Goal: Information Seeking & Learning: Learn about a topic

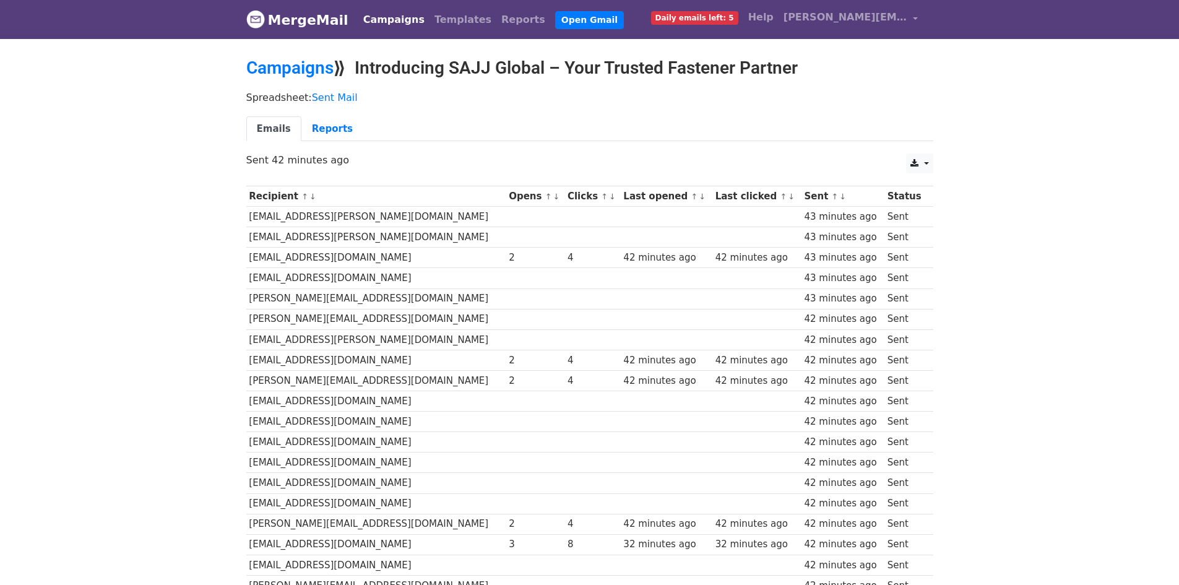
click at [564, 217] on td at bounding box center [592, 217] width 56 height 20
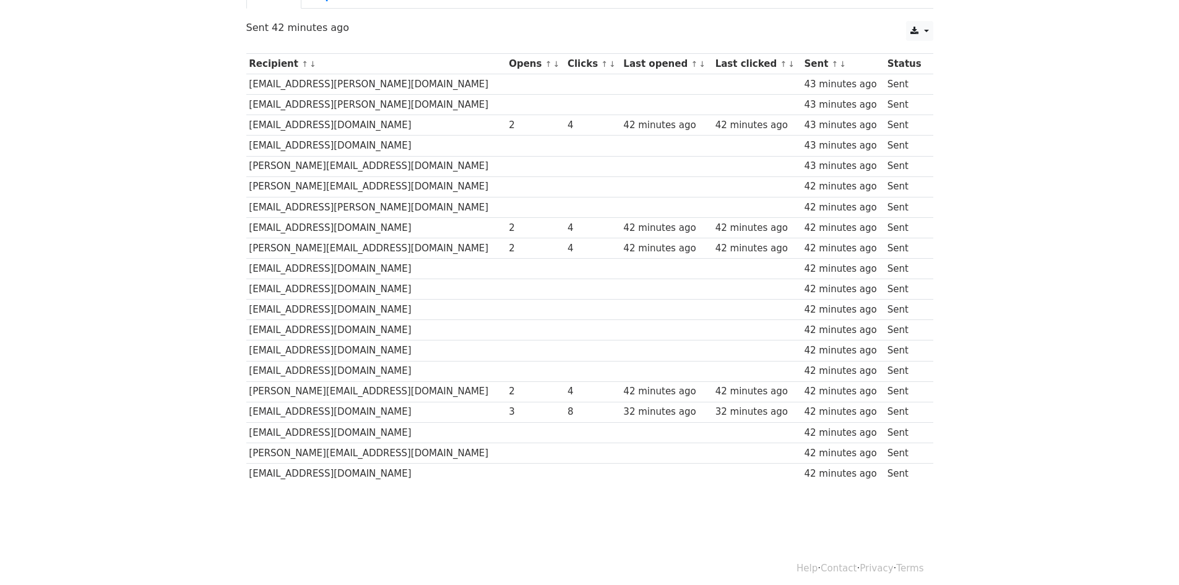
scroll to position [141, 0]
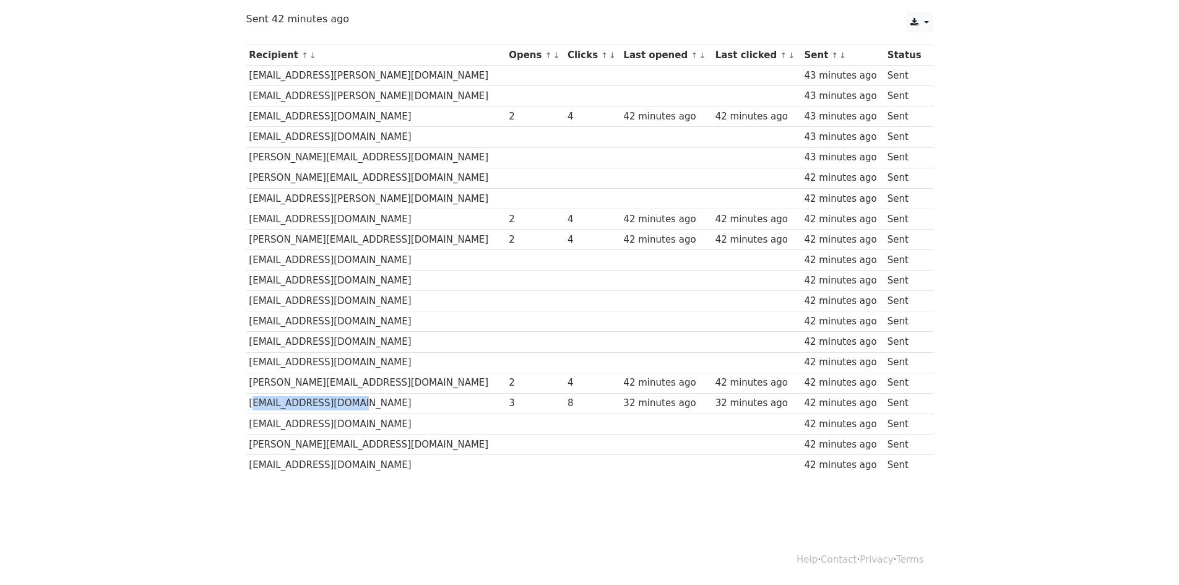
drag, startPoint x: 350, startPoint y: 402, endPoint x: 248, endPoint y: 405, distance: 101.5
click at [248, 405] on td "info@rubix-group.com" at bounding box center [376, 403] width 260 height 20
click at [311, 215] on td "nakup@mekrs.cz" at bounding box center [376, 219] width 260 height 20
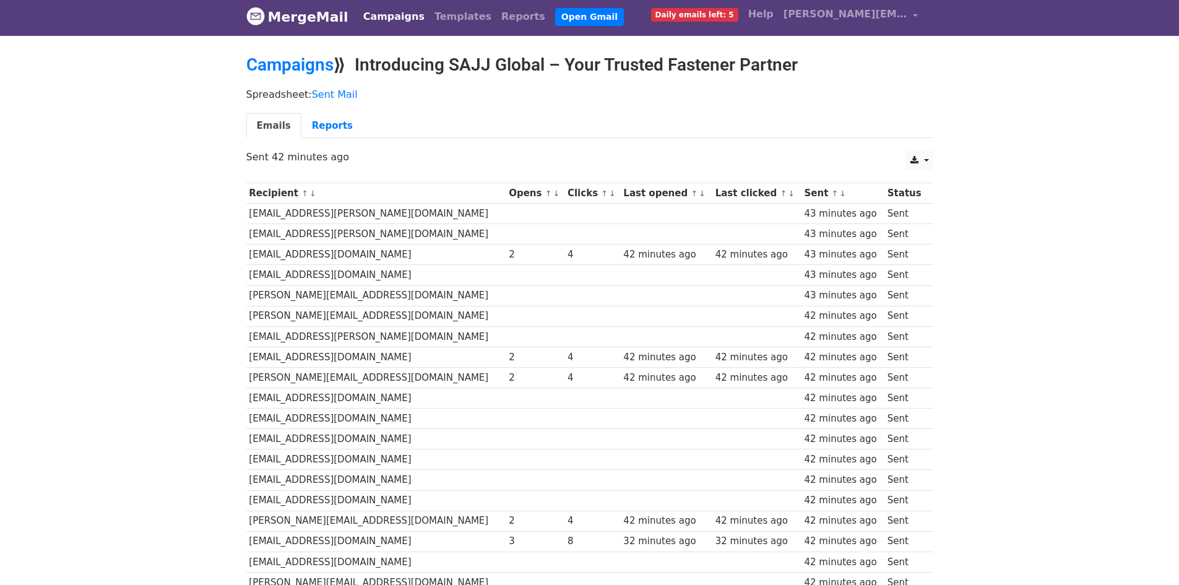
scroll to position [0, 0]
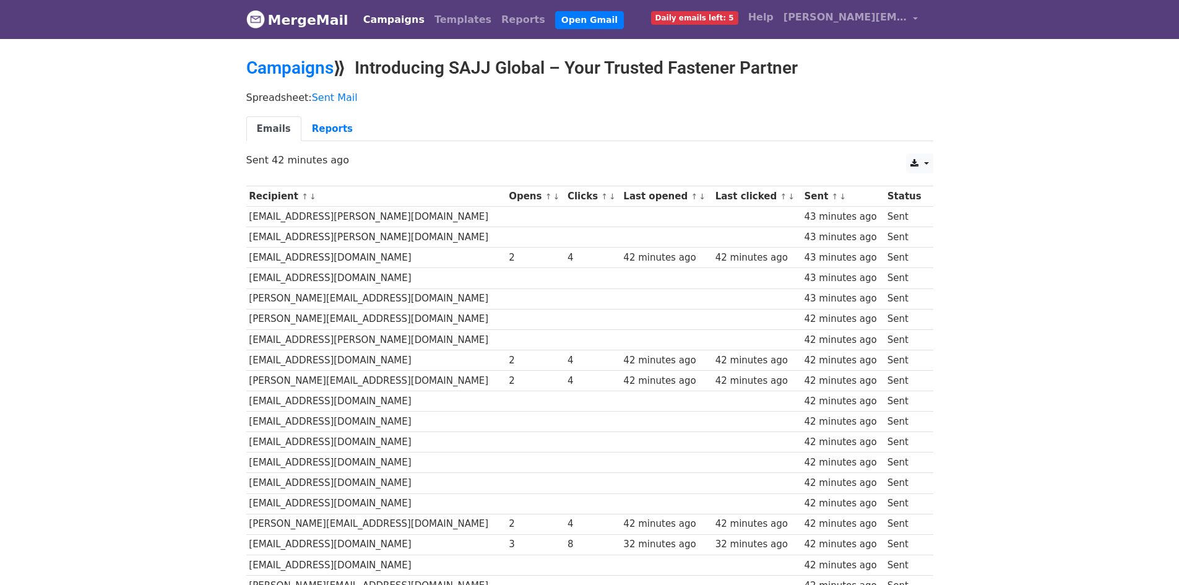
click at [271, 28] on link "MergeMail" at bounding box center [297, 20] width 102 height 26
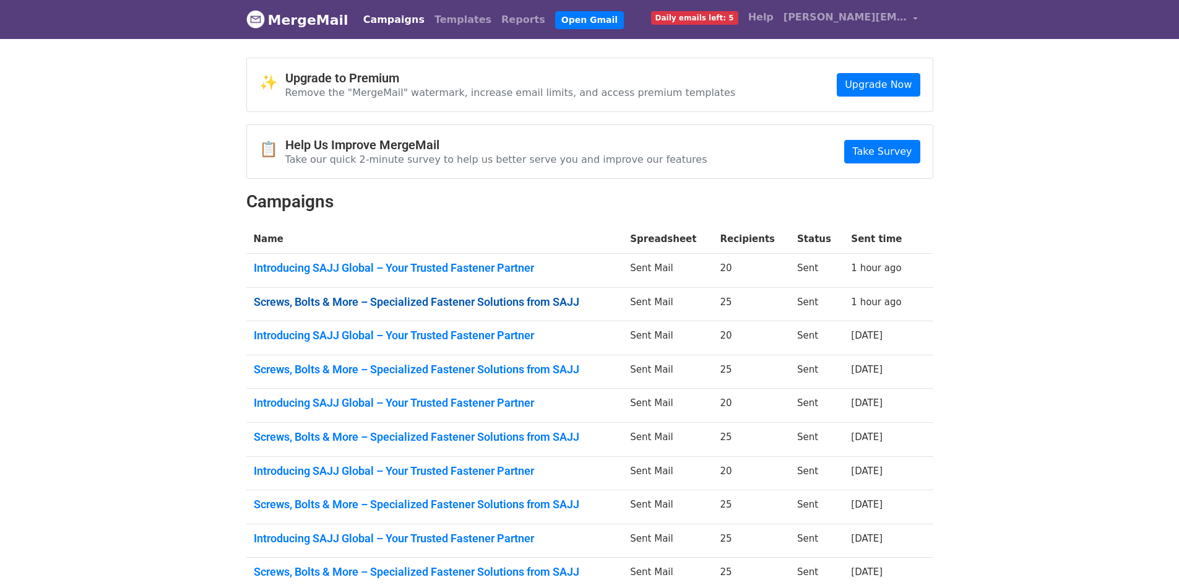
click at [450, 301] on link "Screws, Bolts & More – Specialized Fastener Solutions from SAJJ" at bounding box center [435, 302] width 362 height 14
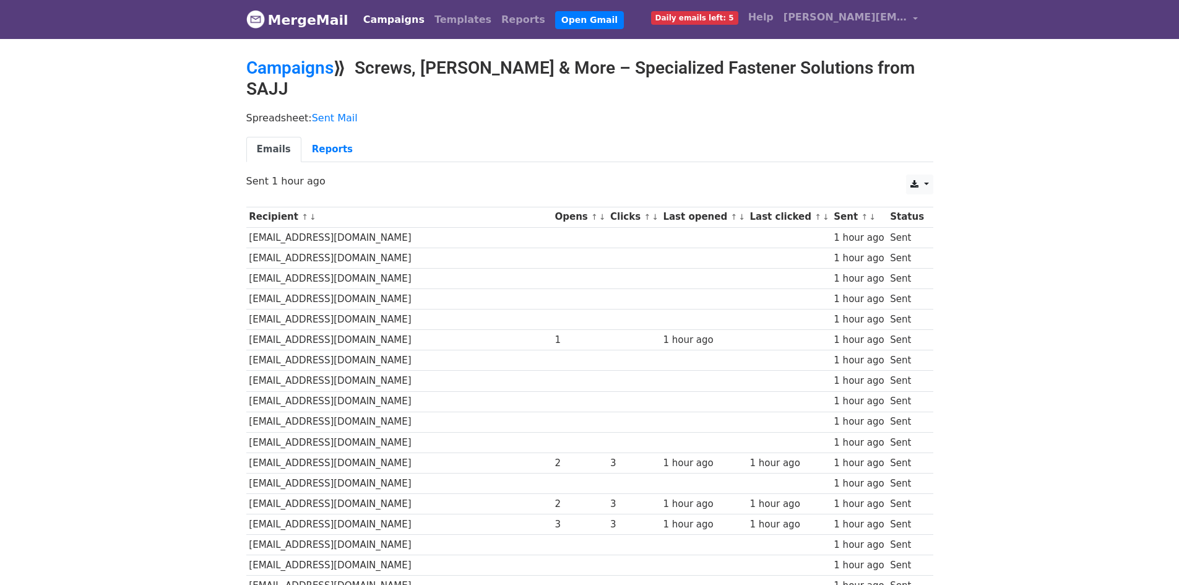
click at [277, 28] on link "MergeMail" at bounding box center [297, 20] width 102 height 26
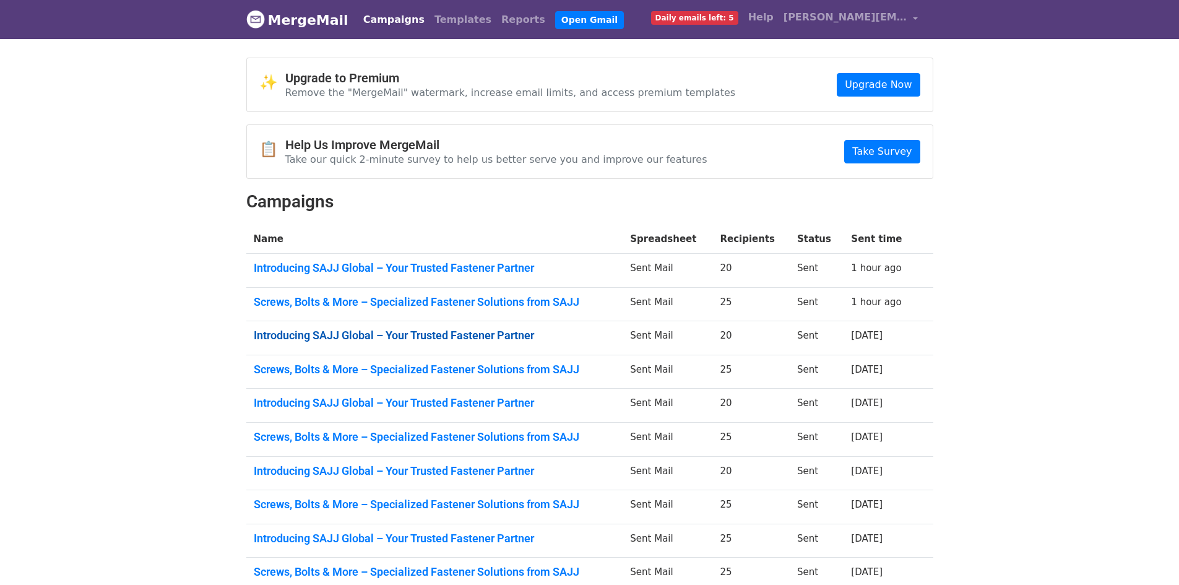
click at [475, 329] on link "Introducing SAJJ Global – Your Trusted Fastener Partner" at bounding box center [435, 336] width 362 height 14
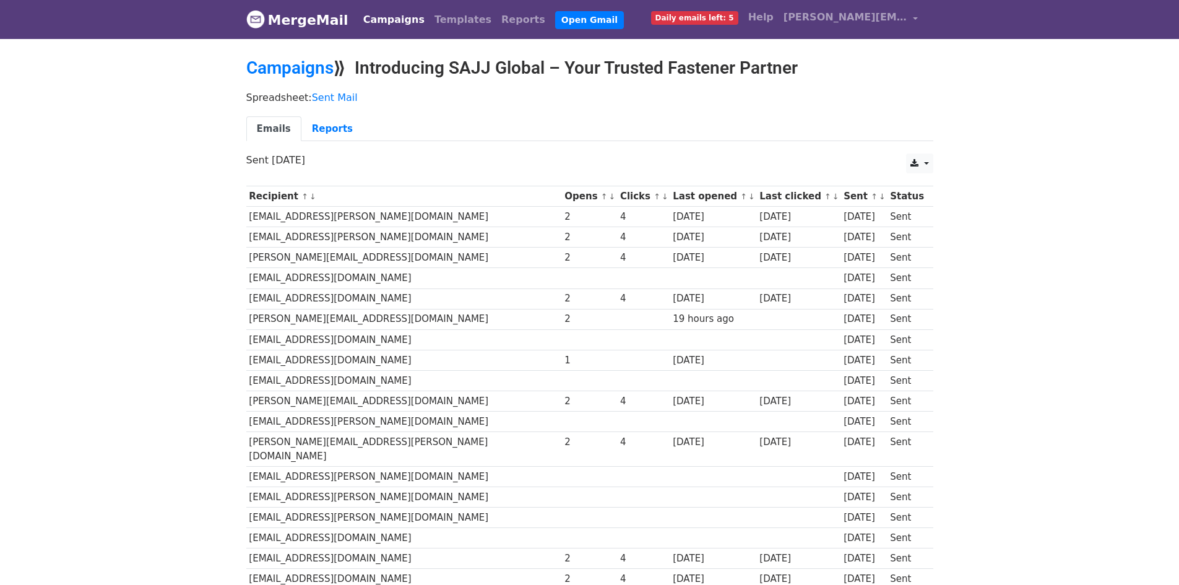
click at [307, 10] on link "MergeMail" at bounding box center [297, 20] width 102 height 26
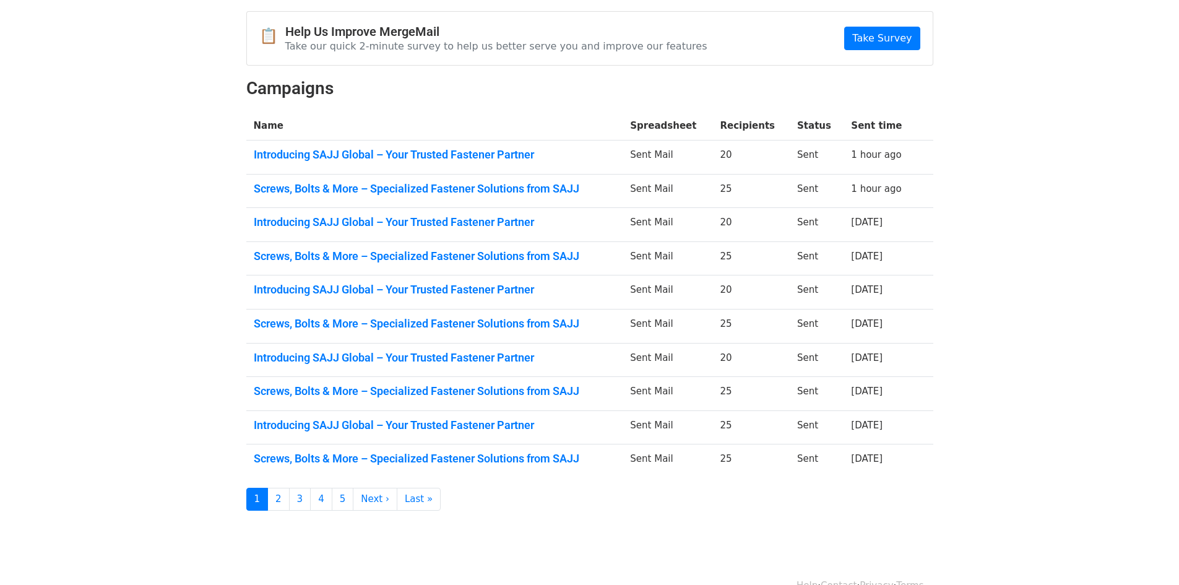
scroll to position [124, 0]
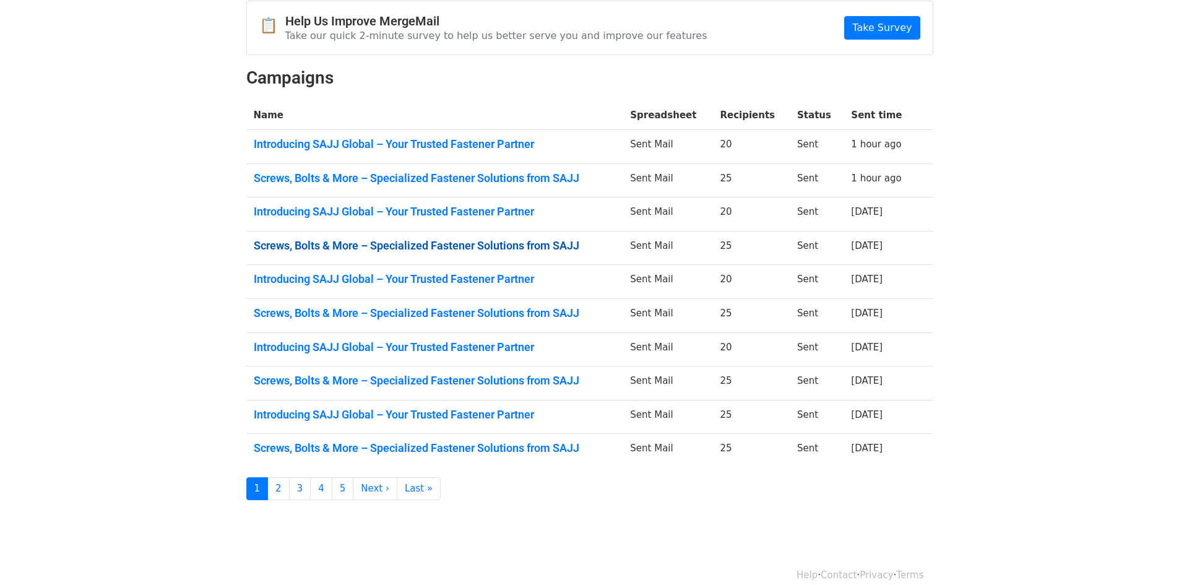
click at [483, 247] on link "Screws, Bolts & More – Specialized Fastener Solutions from SAJJ" at bounding box center [435, 246] width 362 height 14
click at [472, 340] on link "Introducing SAJJ Global – Your Trusted Fastener Partner" at bounding box center [435, 347] width 362 height 14
click at [560, 380] on link "Screws, Bolts & More – Specialized Fastener Solutions from SAJJ" at bounding box center [435, 381] width 362 height 14
click at [452, 414] on link "Introducing SAJJ Global – Your Trusted Fastener Partner" at bounding box center [435, 415] width 362 height 14
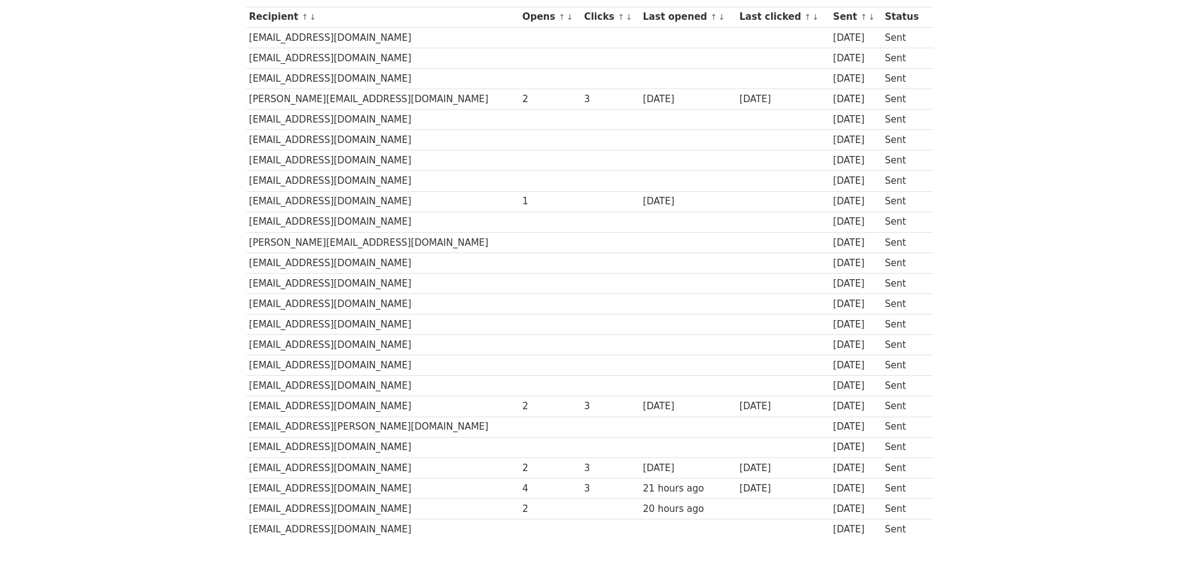
scroll to position [243, 0]
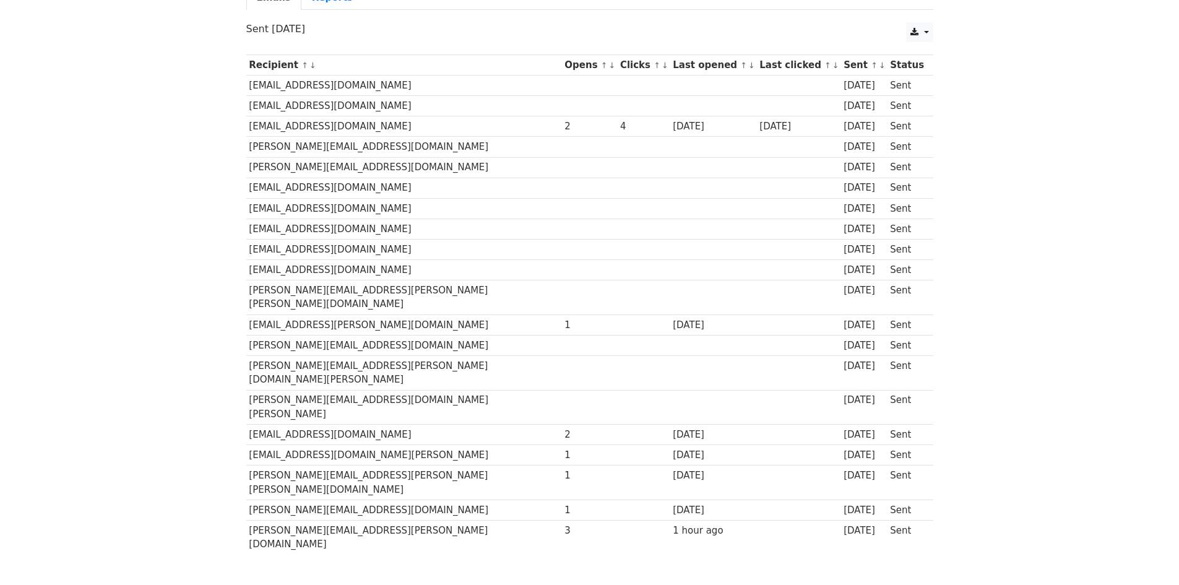
scroll to position [141, 0]
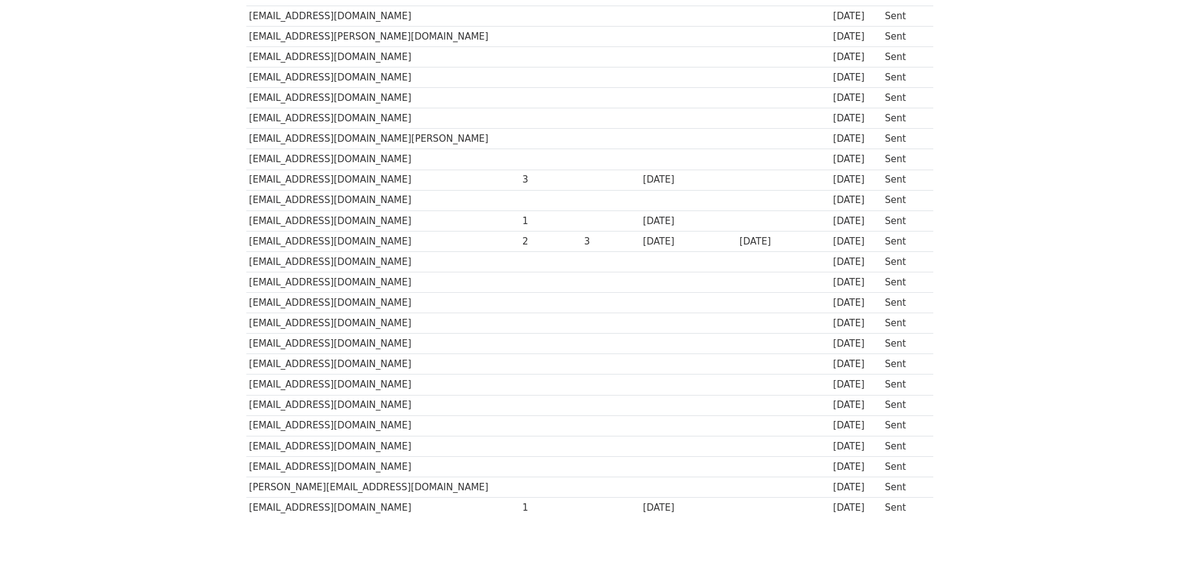
scroll to position [243, 0]
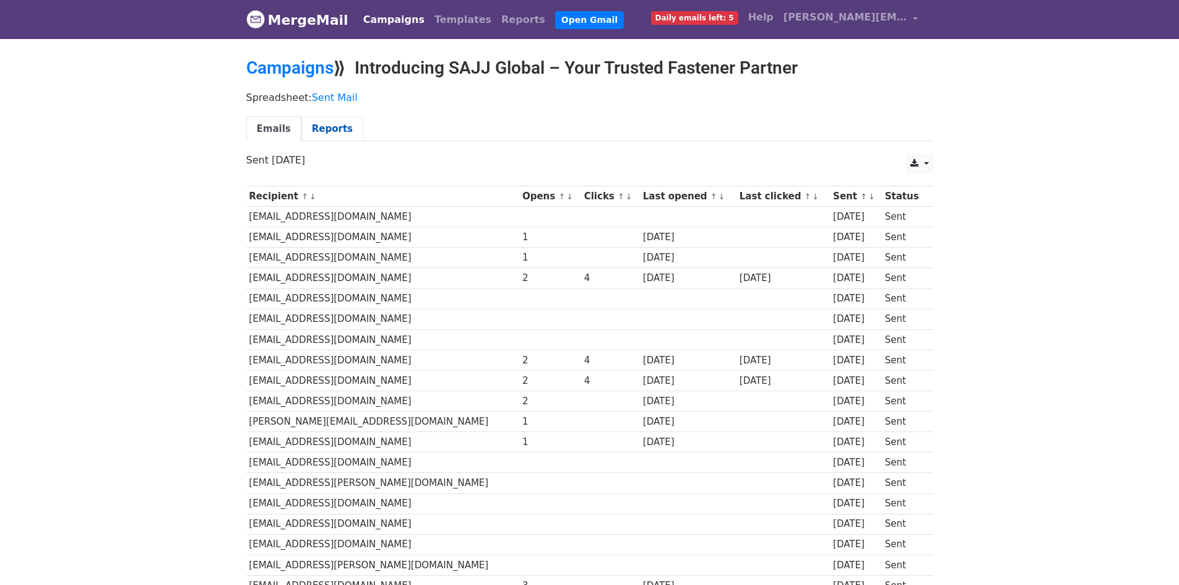
click at [313, 124] on link "Reports" at bounding box center [332, 128] width 62 height 25
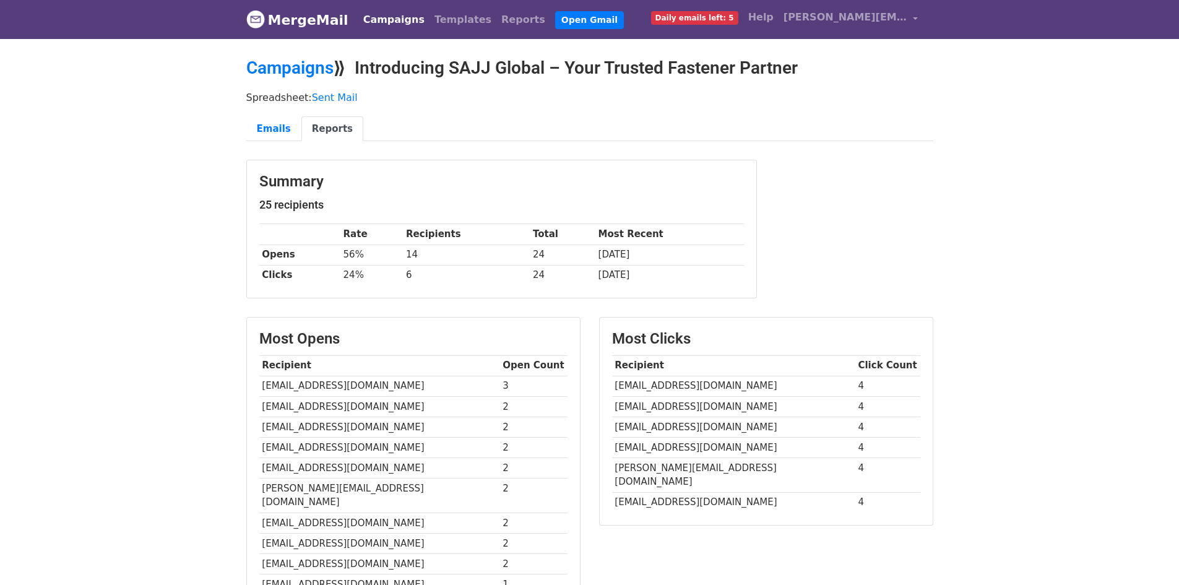
click at [292, 20] on link "MergeMail" at bounding box center [297, 20] width 102 height 26
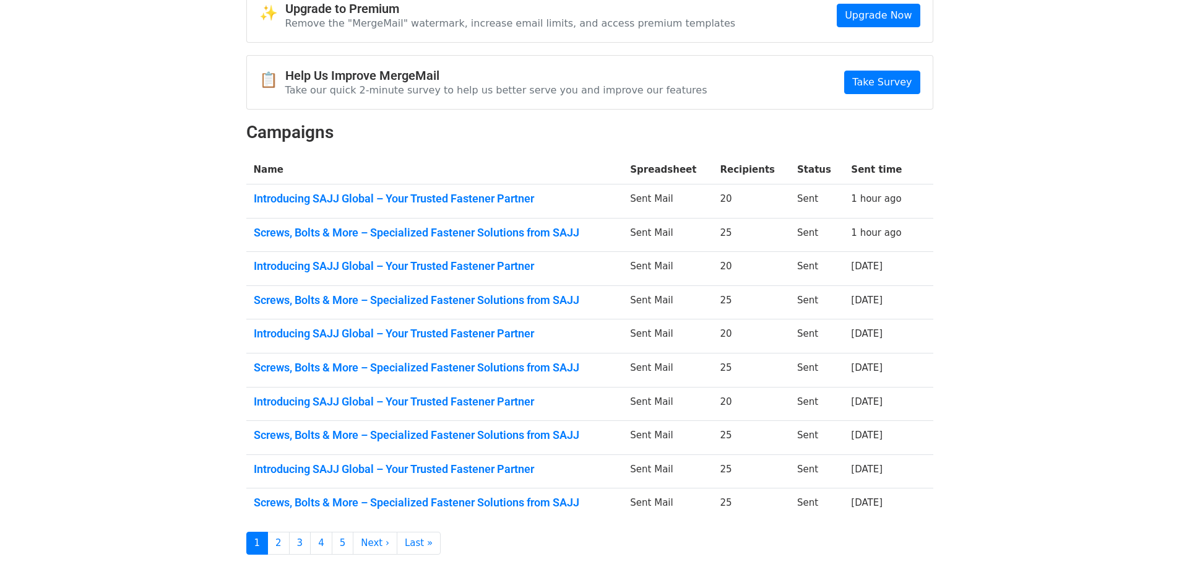
scroll to position [139, 0]
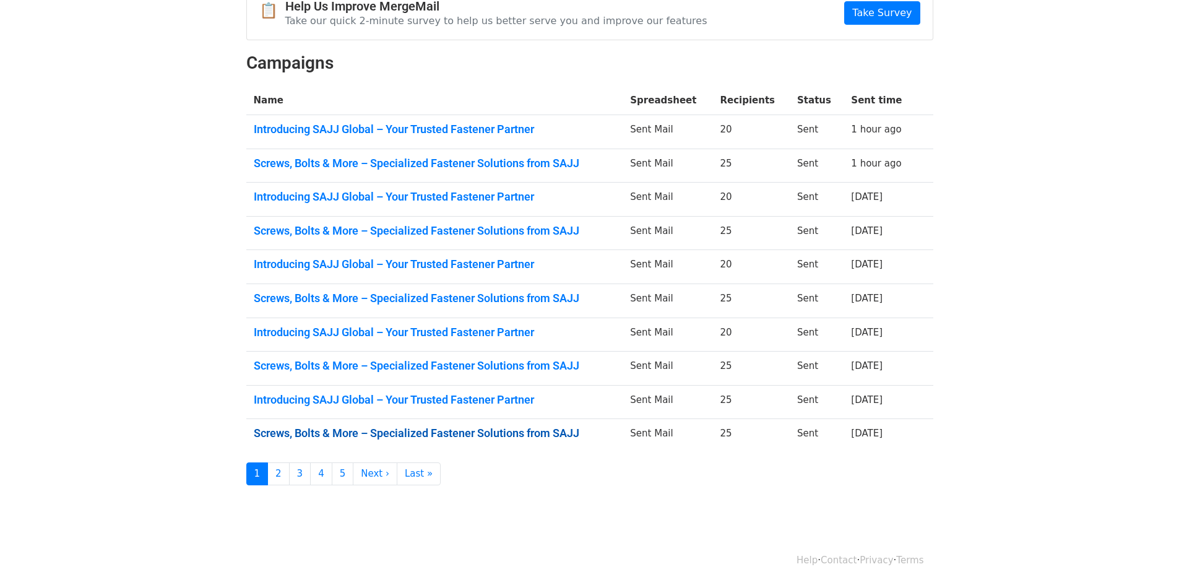
click at [327, 434] on link "Screws, Bolts & More – Specialized Fastener Solutions from SAJJ" at bounding box center [435, 433] width 362 height 14
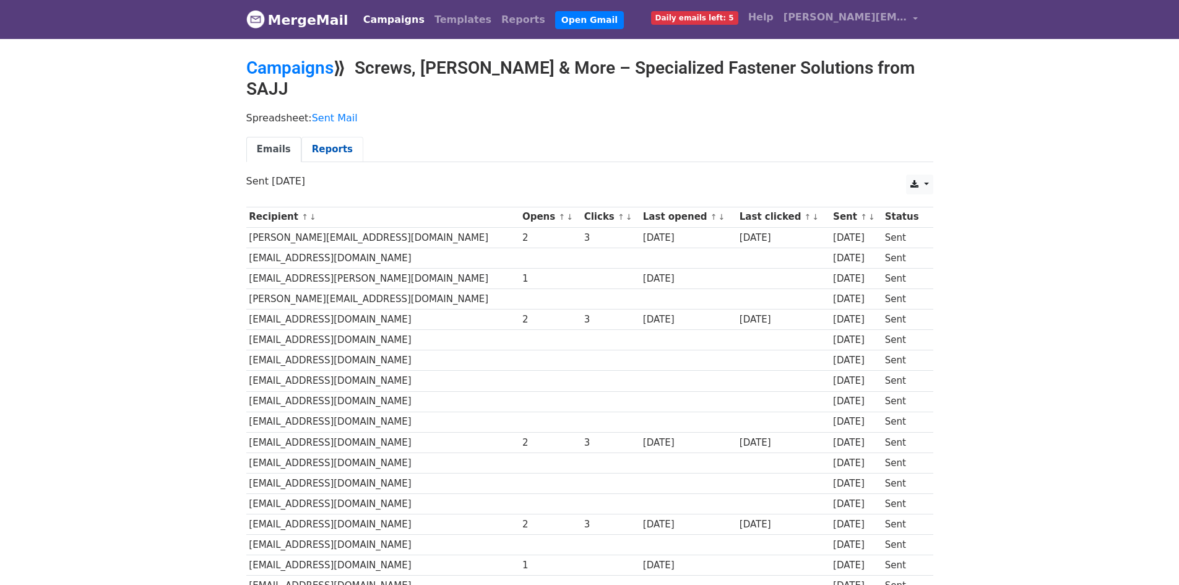
click at [317, 137] on link "Reports" at bounding box center [332, 149] width 62 height 25
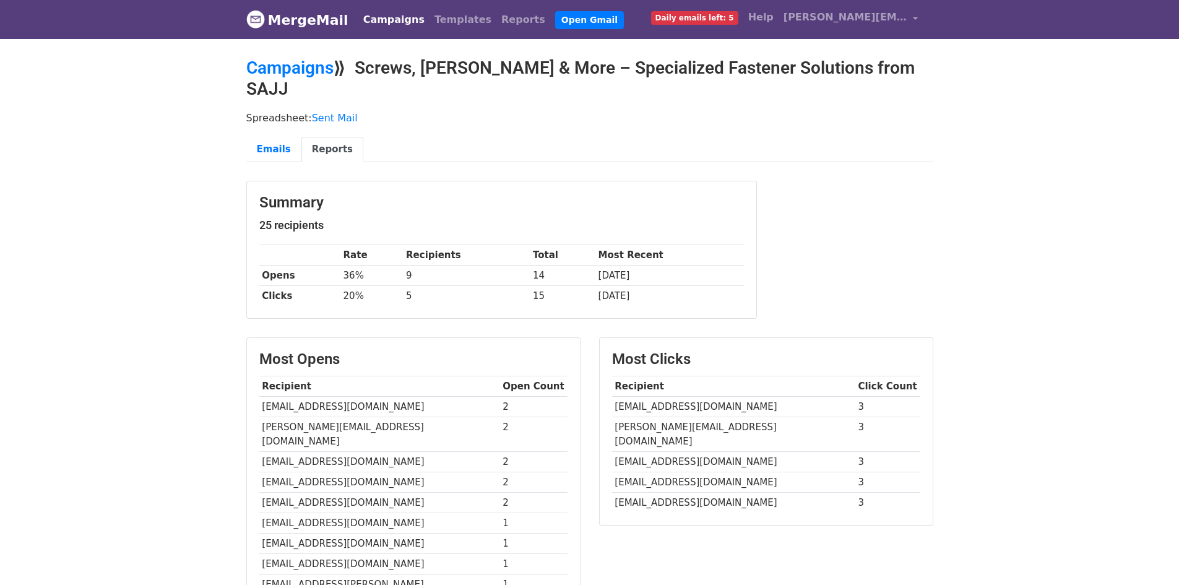
click at [272, 21] on link "MergeMail" at bounding box center [297, 20] width 102 height 26
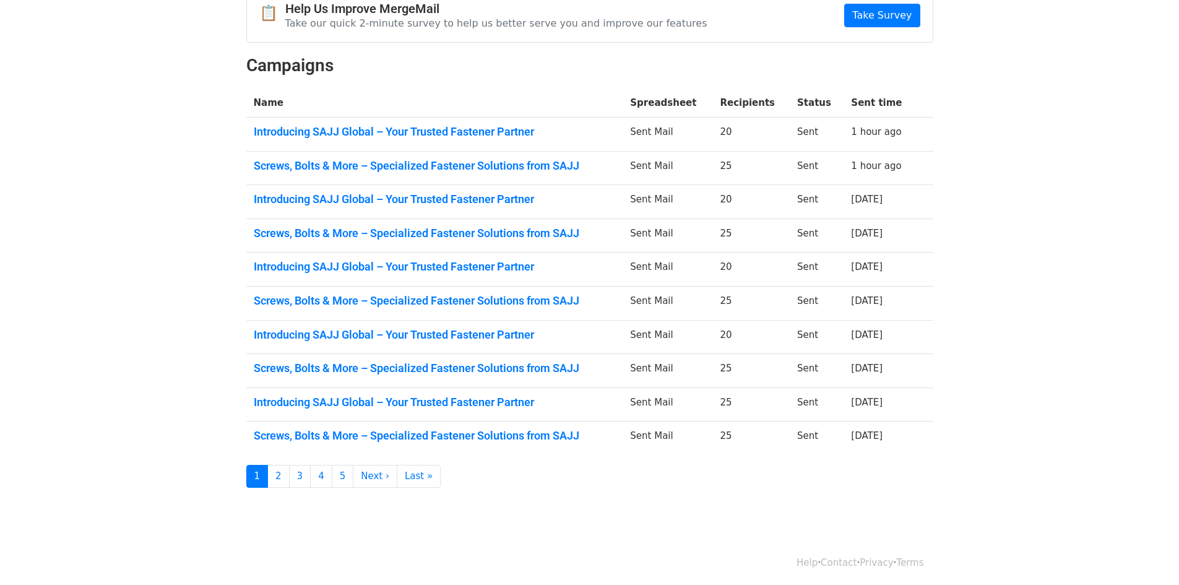
scroll to position [139, 0]
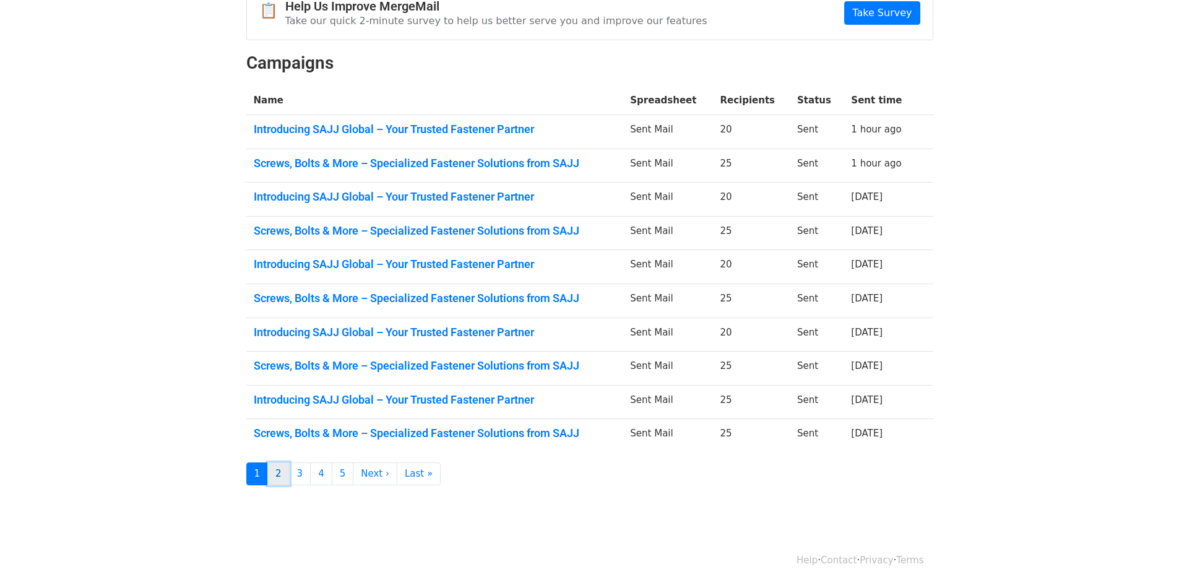
click at [283, 471] on link "2" at bounding box center [278, 473] width 22 height 23
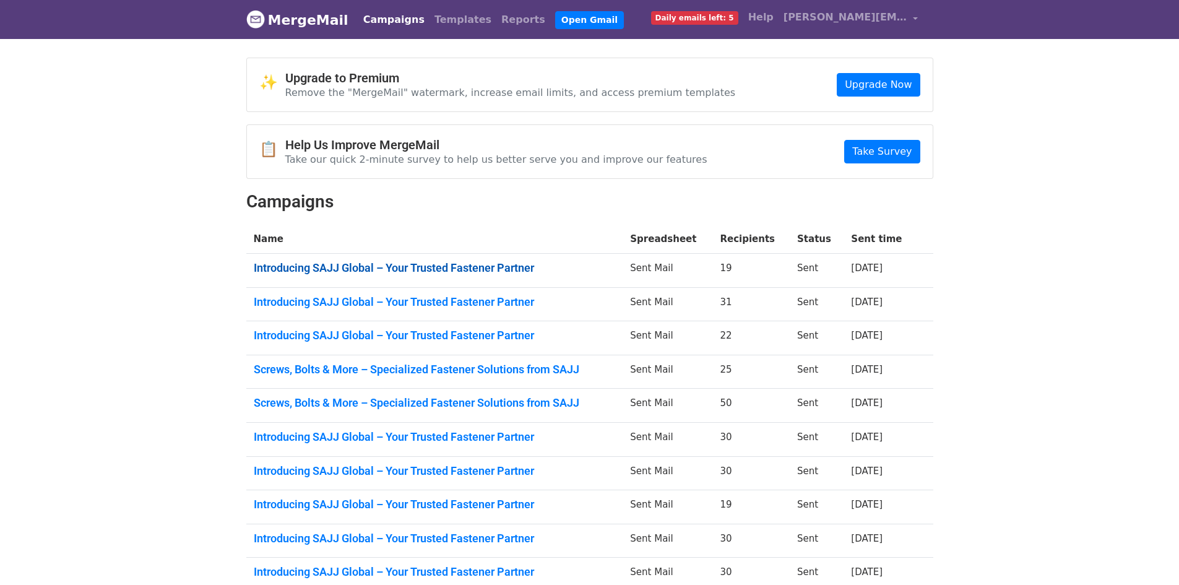
click at [410, 270] on link "Introducing SAJJ Global – Your Trusted Fastener Partner" at bounding box center [435, 268] width 362 height 14
click at [487, 297] on link "Introducing SAJJ Global – Your Trusted Fastener Partner" at bounding box center [435, 302] width 362 height 14
click at [477, 338] on link "Introducing SAJJ Global – Your Trusted Fastener Partner" at bounding box center [435, 336] width 362 height 14
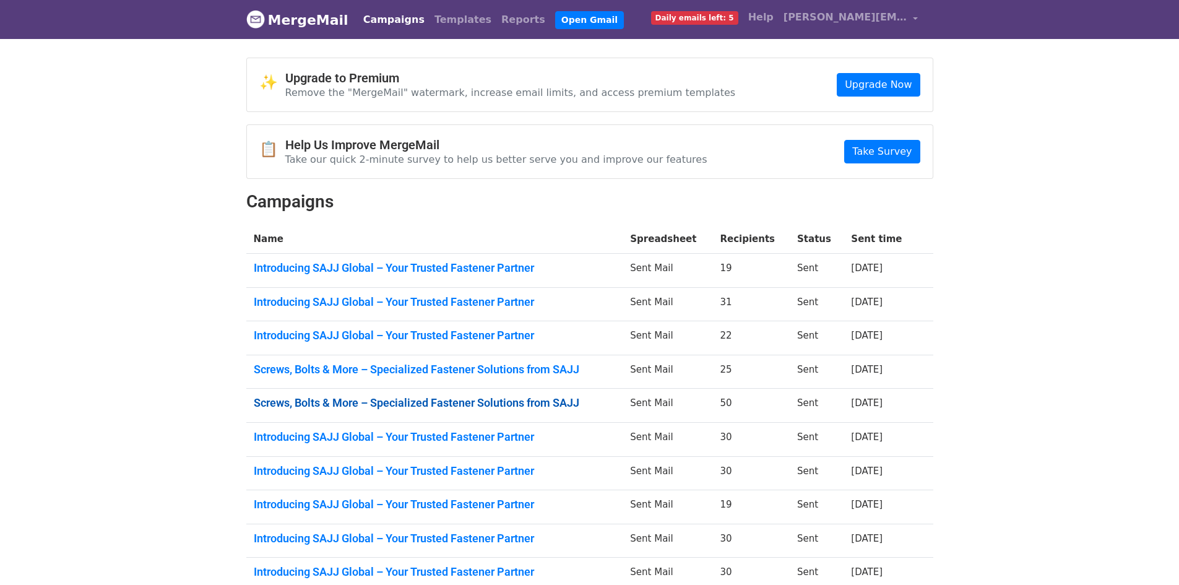
click at [561, 402] on link "Screws, Bolts & More – Specialized Fastener Solutions from SAJJ" at bounding box center [435, 403] width 362 height 14
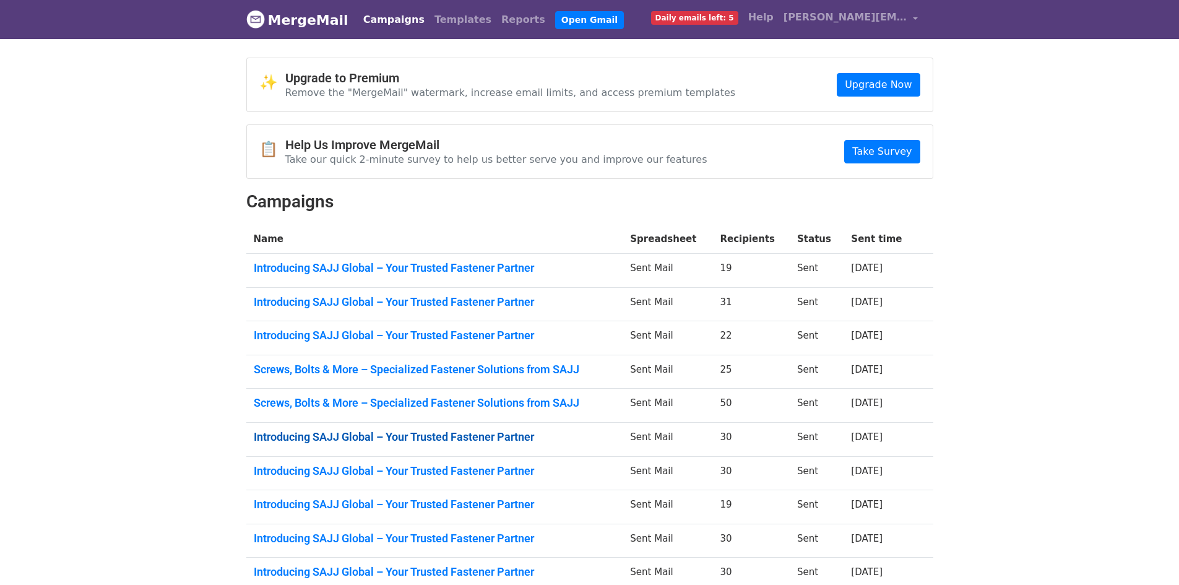
click at [546, 433] on link "Introducing SAJJ Global – Your Trusted Fastener Partner" at bounding box center [435, 437] width 362 height 14
click at [431, 467] on link "Introducing SAJJ Global – Your Trusted Fastener Partner" at bounding box center [435, 471] width 362 height 14
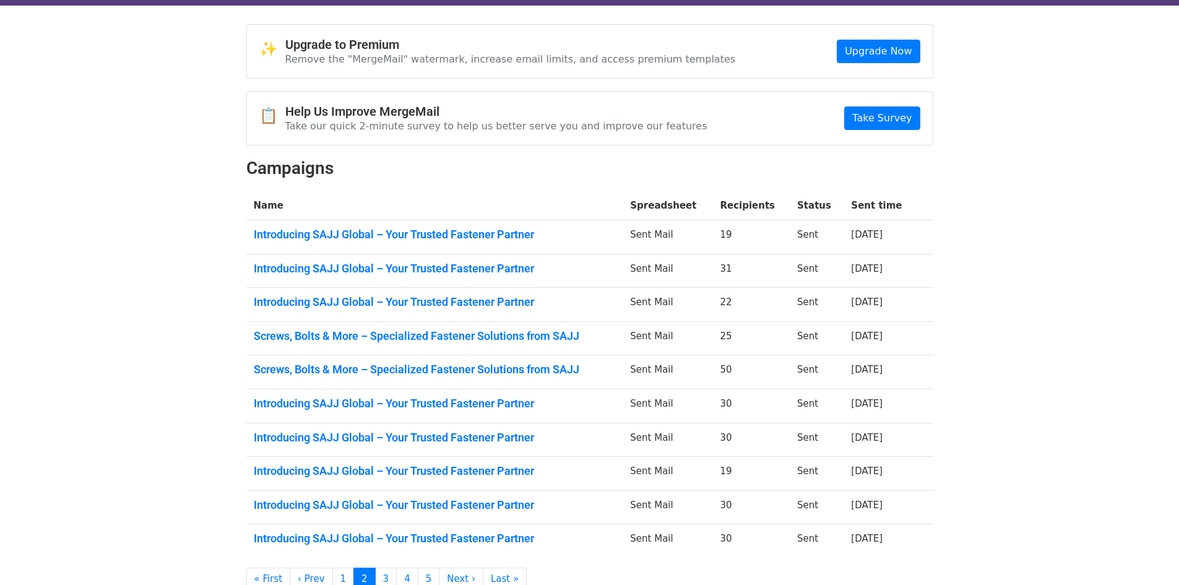
scroll to position [62, 0]
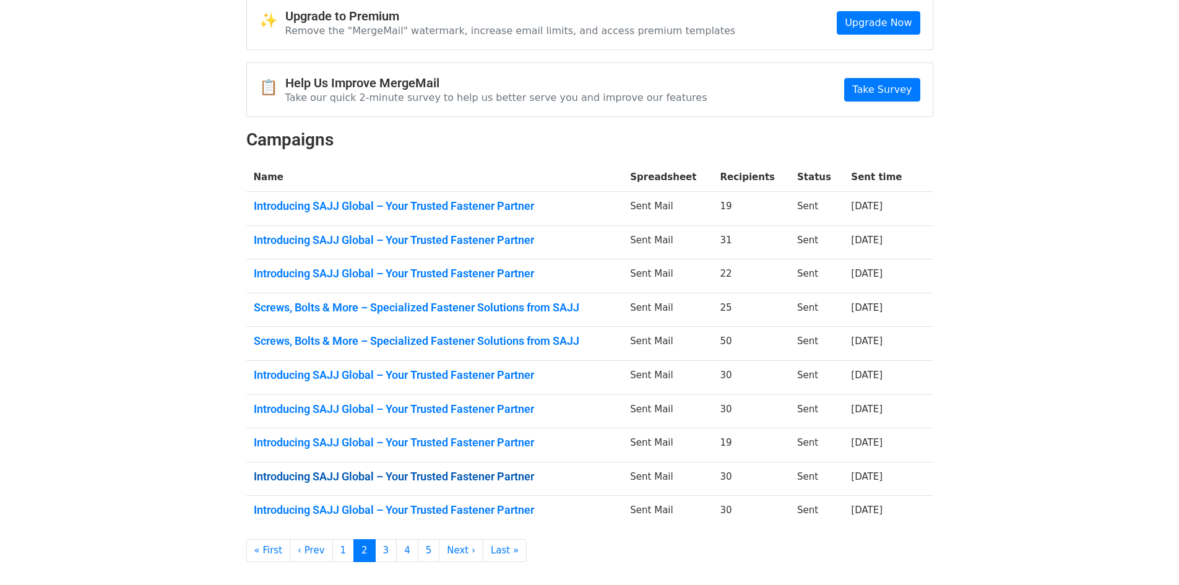
click at [451, 471] on link "Introducing SAJJ Global – Your Trusted Fastener Partner" at bounding box center [435, 477] width 362 height 14
click at [500, 510] on link "Introducing SAJJ Global – Your Trusted Fastener Partner" at bounding box center [435, 510] width 362 height 14
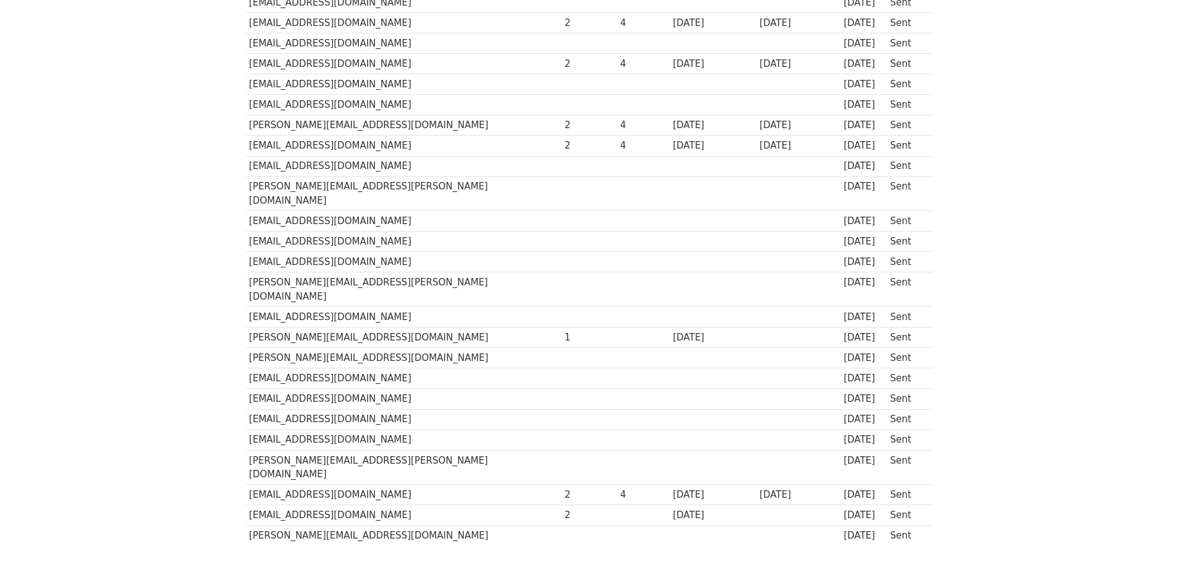
scroll to position [366, 0]
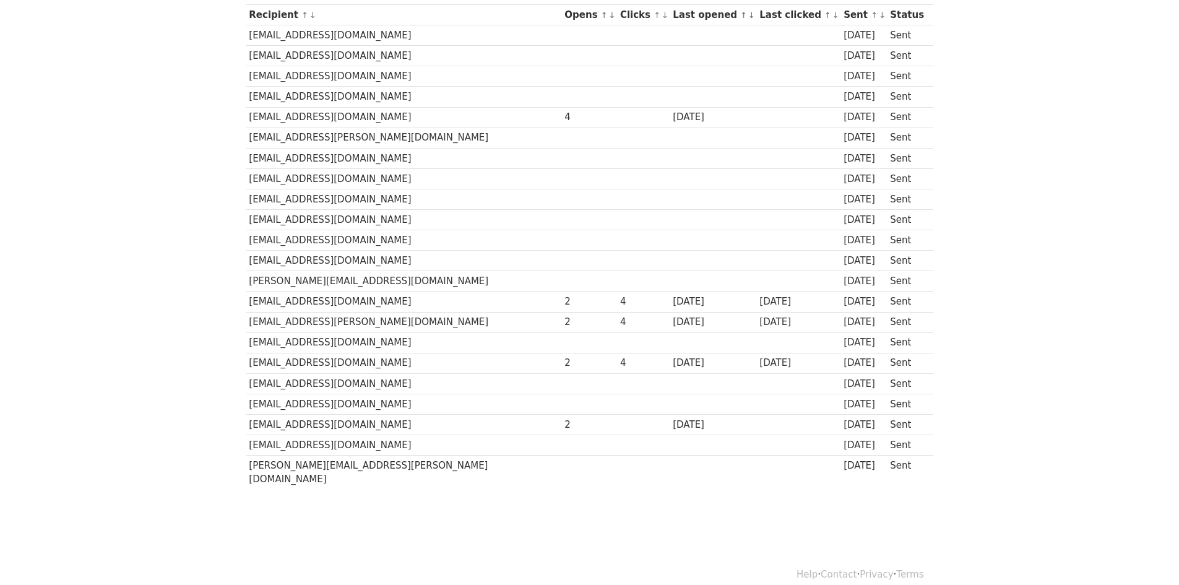
scroll to position [182, 0]
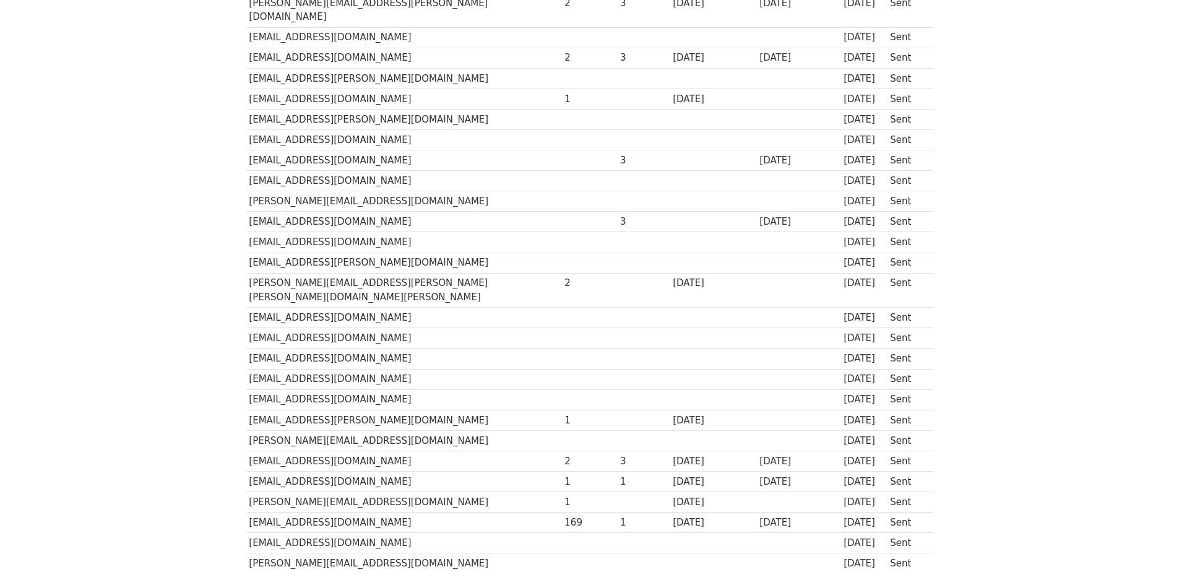
scroll to position [755, 0]
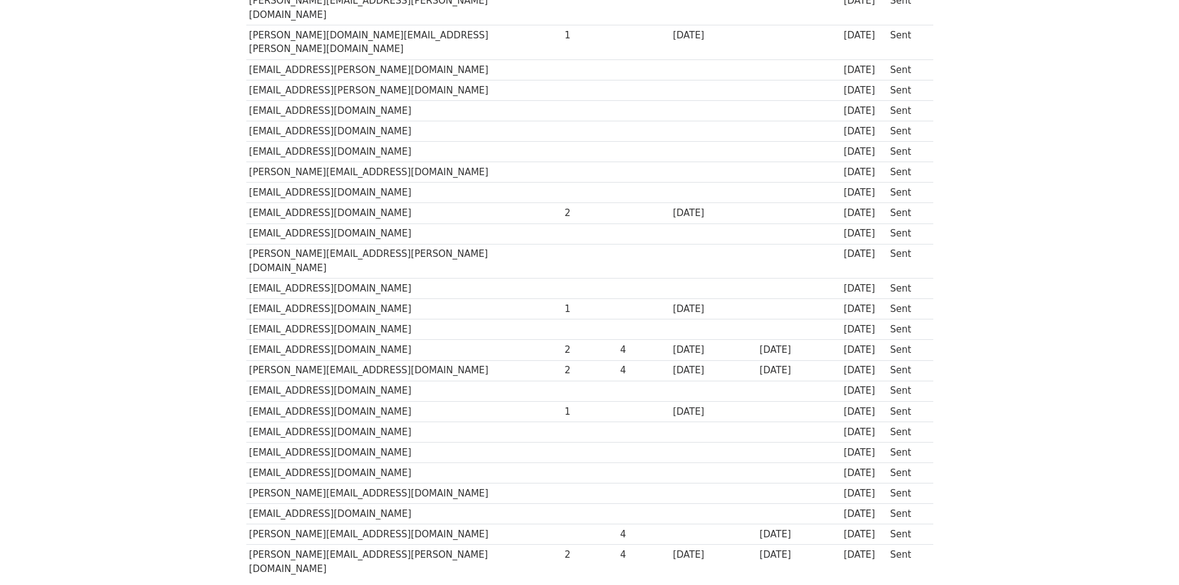
scroll to position [309, 0]
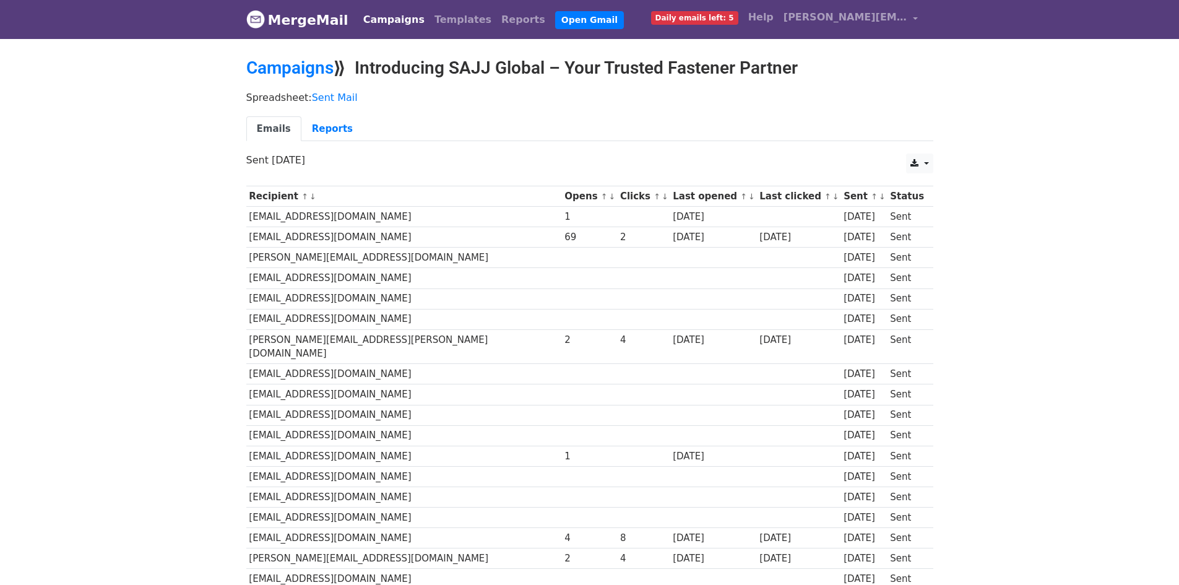
drag, startPoint x: 249, startPoint y: 238, endPoint x: 407, endPoint y: 243, distance: 158.5
click at [407, 243] on td "tburrows@olympusglobal.co.uk" at bounding box center [404, 237] width 316 height 20
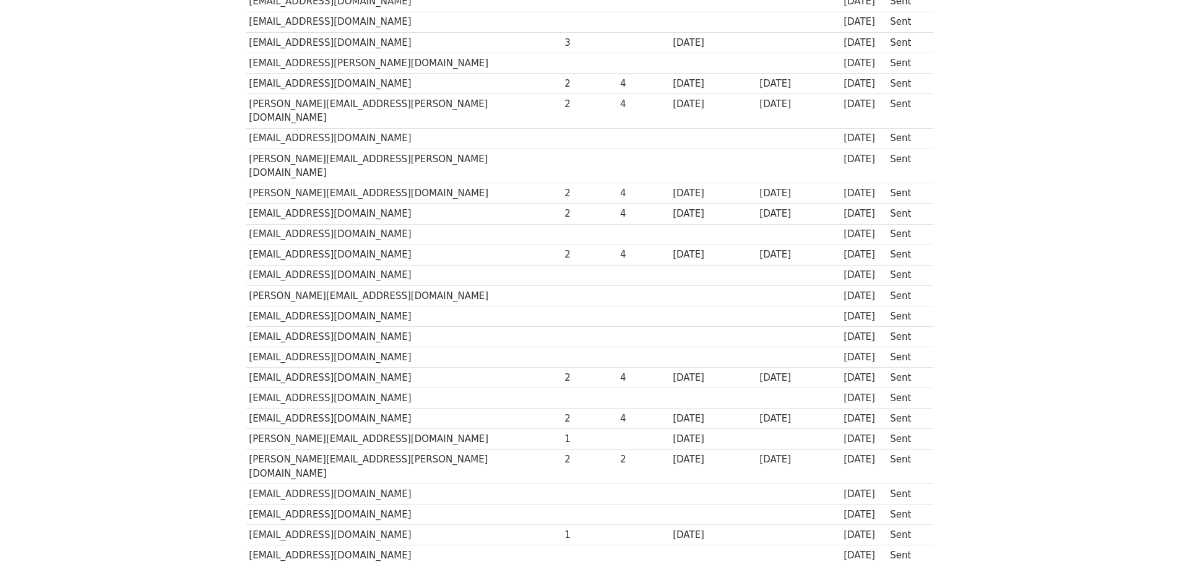
scroll to position [346, 0]
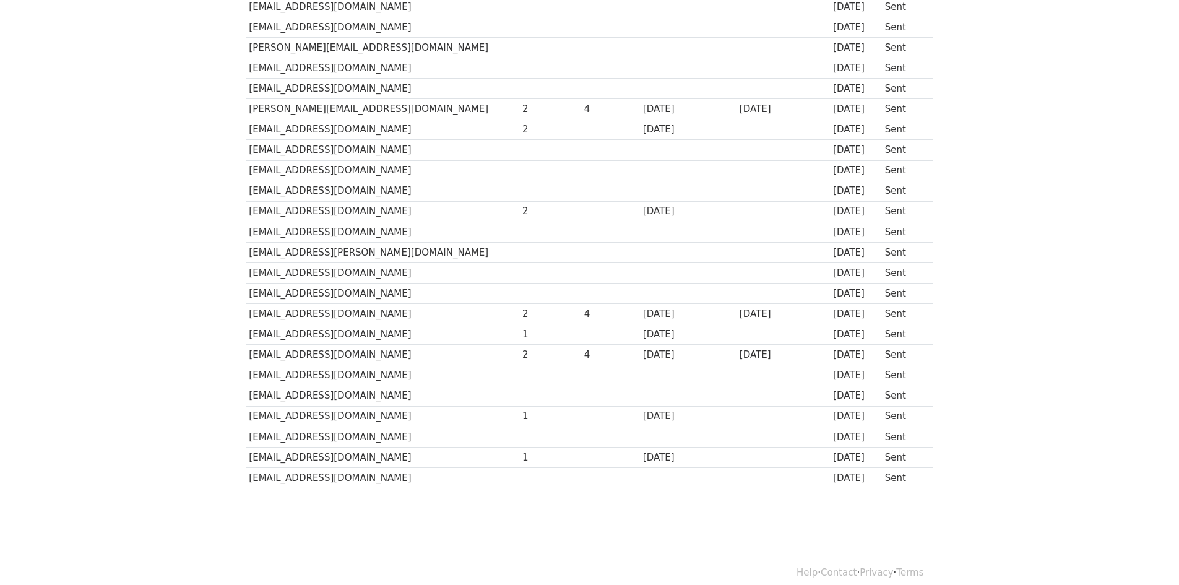
scroll to position [346, 0]
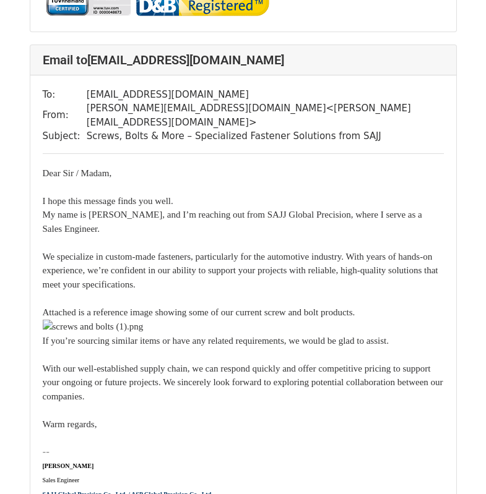
scroll to position [6200, 0]
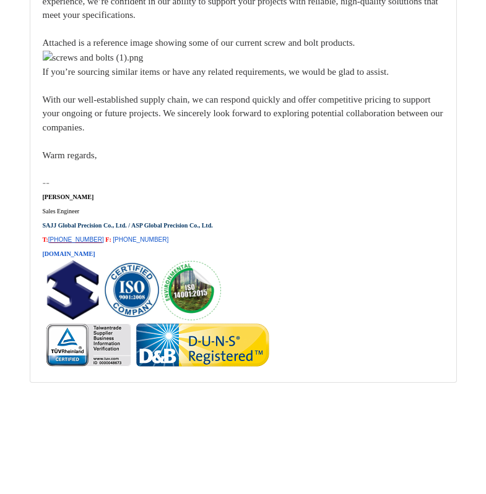
scroll to position [17348, 0]
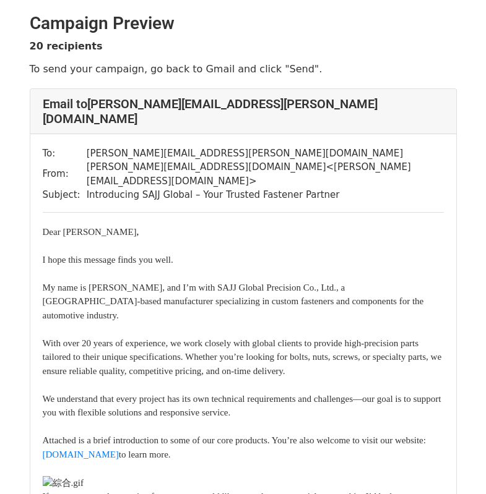
click at [402, 179] on div "To: a.obstfeld@frebel-obstfeld.de From: joannasu@sajjglobal.com < joannasu@sajj…" at bounding box center [243, 464] width 426 height 660
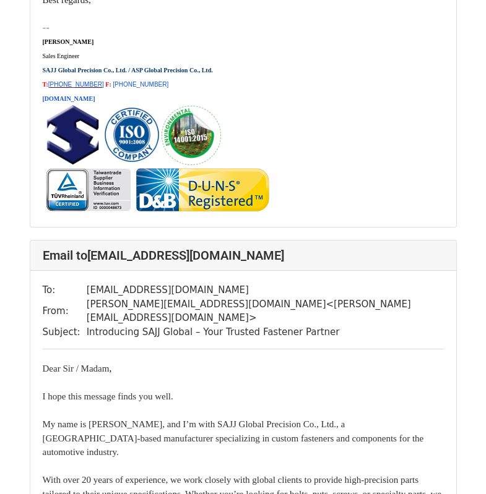
scroll to position [11054, 0]
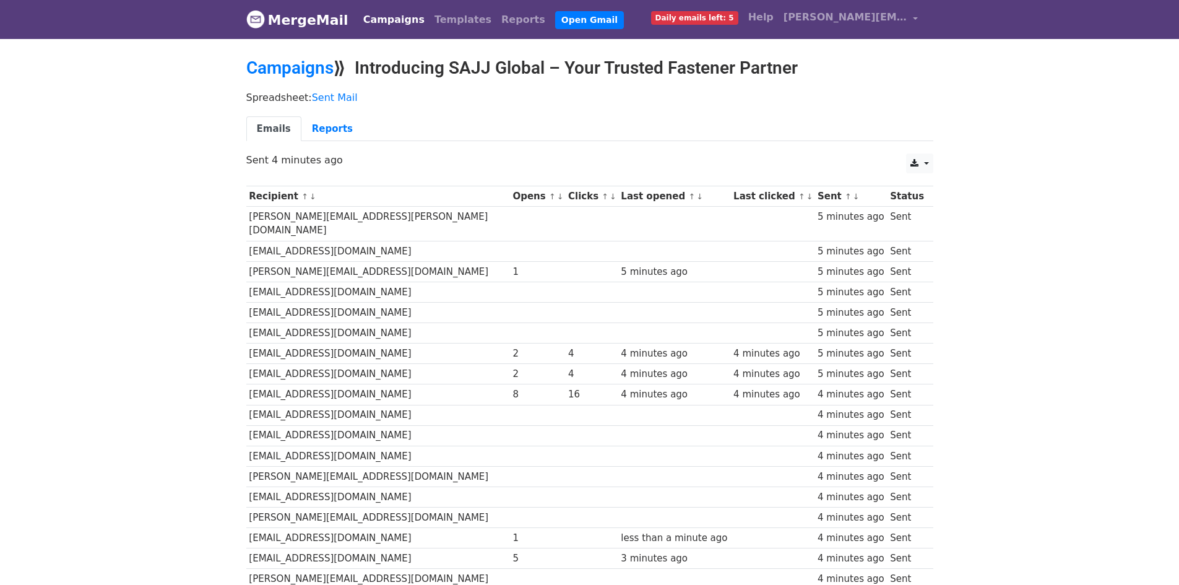
click at [920, 110] on div "Spreadsheet: Sent Mail Emails Reports" at bounding box center [589, 119] width 705 height 69
click at [304, 16] on link "MergeMail" at bounding box center [297, 20] width 102 height 26
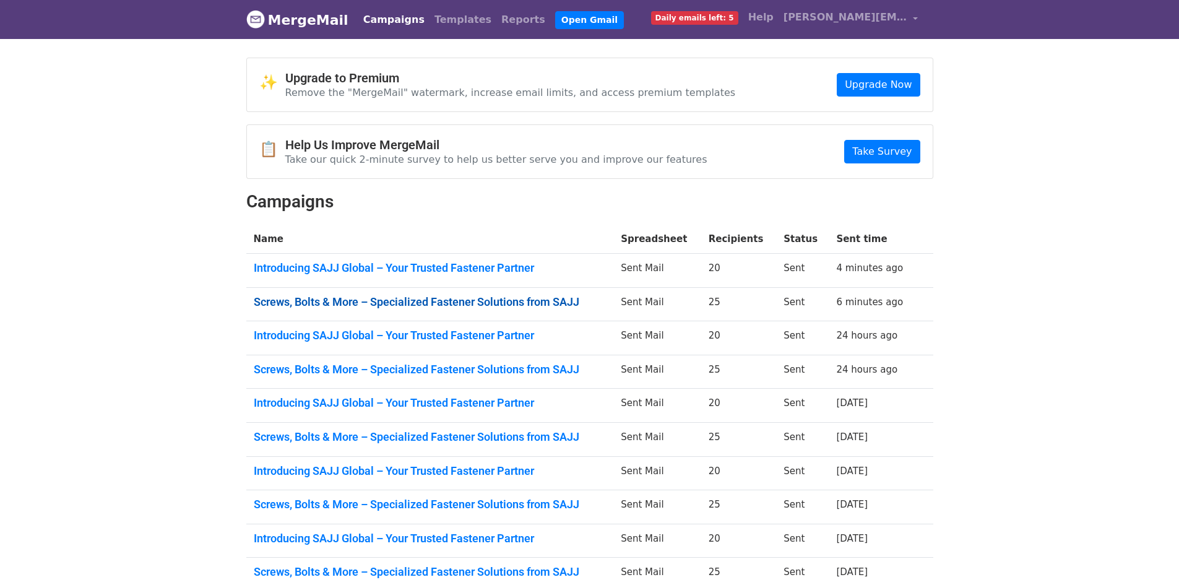
click at [458, 296] on link "Screws, Bolts & More – Specialized Fastener Solutions from SAJJ" at bounding box center [430, 302] width 353 height 14
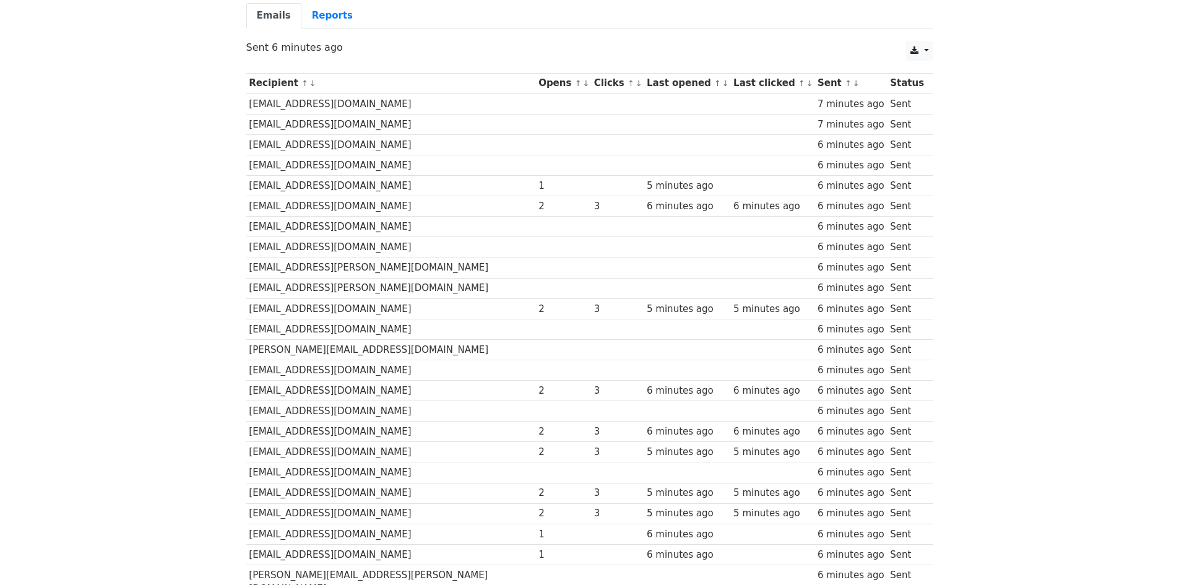
scroll to position [144, 0]
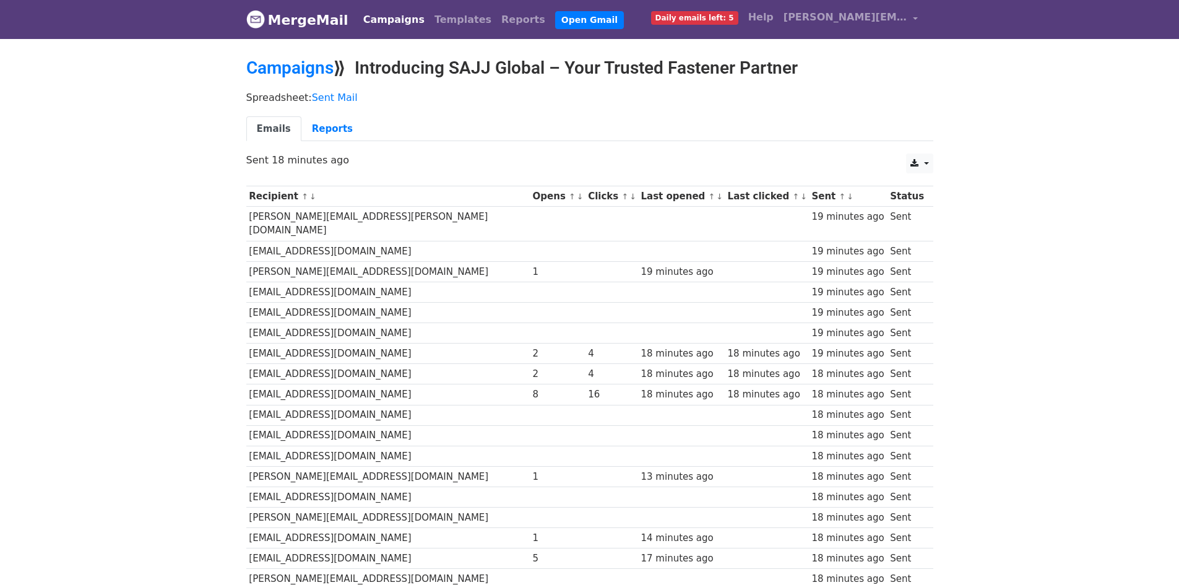
click at [278, 23] on link "MergeMail" at bounding box center [297, 20] width 102 height 26
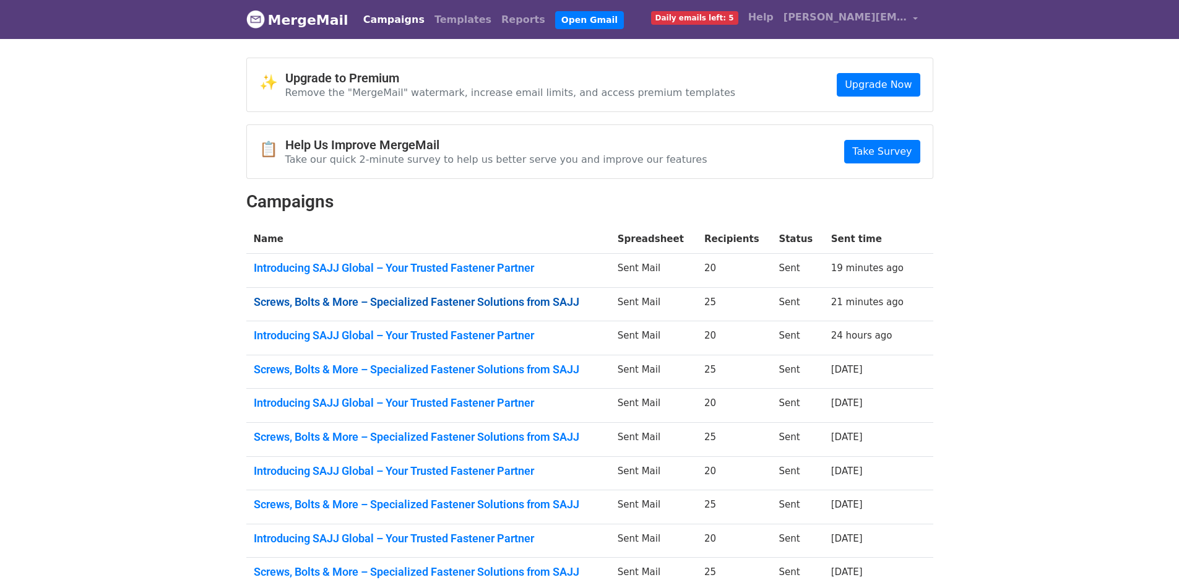
click at [330, 299] on link "Screws, Bolts & More – Specialized Fastener Solutions from SAJJ" at bounding box center [428, 302] width 349 height 14
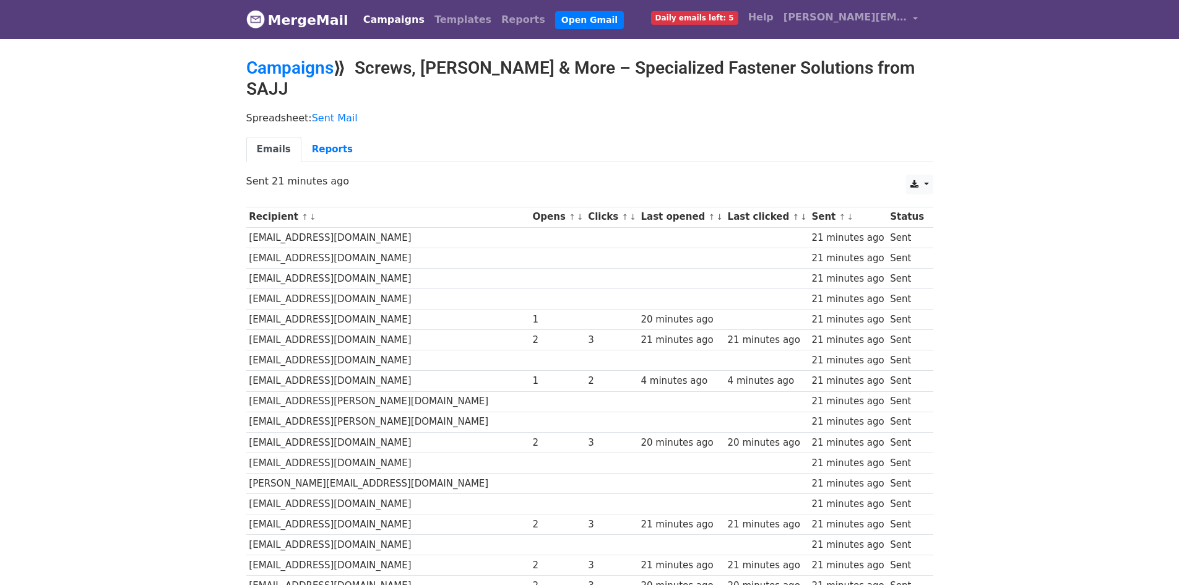
click at [310, 16] on link "MergeMail" at bounding box center [297, 20] width 102 height 26
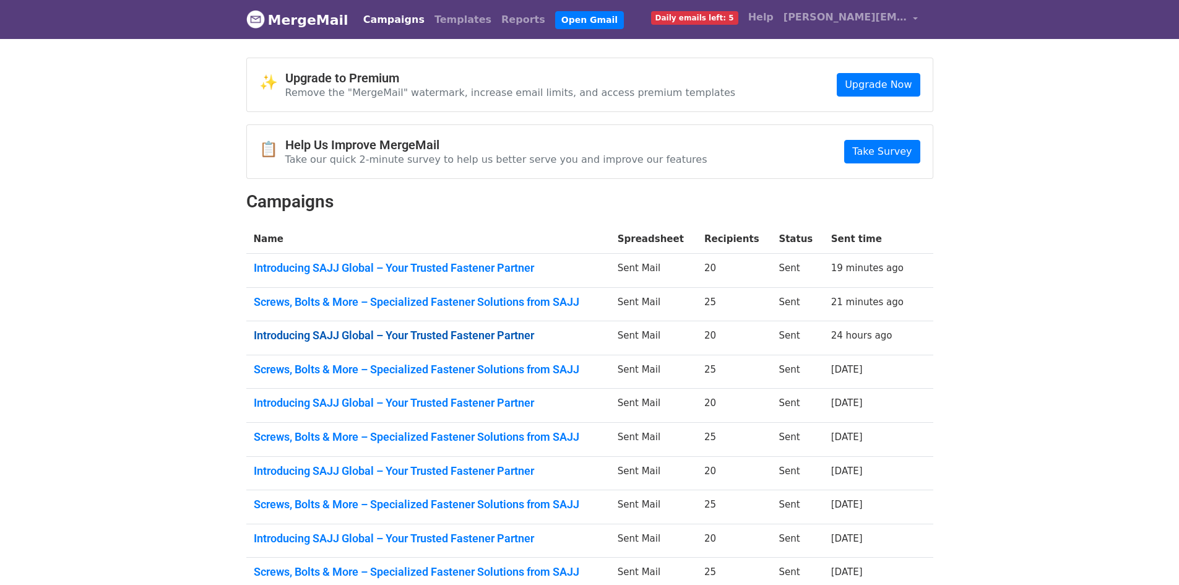
click at [509, 338] on link "Introducing SAJJ Global – Your Trusted Fastener Partner" at bounding box center [428, 336] width 349 height 14
click at [447, 366] on link "Screws, Bolts & More – Specialized Fastener Solutions from SAJJ" at bounding box center [428, 370] width 349 height 14
click at [464, 398] on link "Introducing SAJJ Global – Your Trusted Fastener Partner" at bounding box center [428, 403] width 349 height 14
click at [442, 430] on link "Screws, Bolts & More – Specialized Fastener Solutions from SAJJ" at bounding box center [428, 437] width 349 height 14
click at [420, 464] on link "Introducing SAJJ Global – Your Trusted Fastener Partner" at bounding box center [428, 471] width 349 height 14
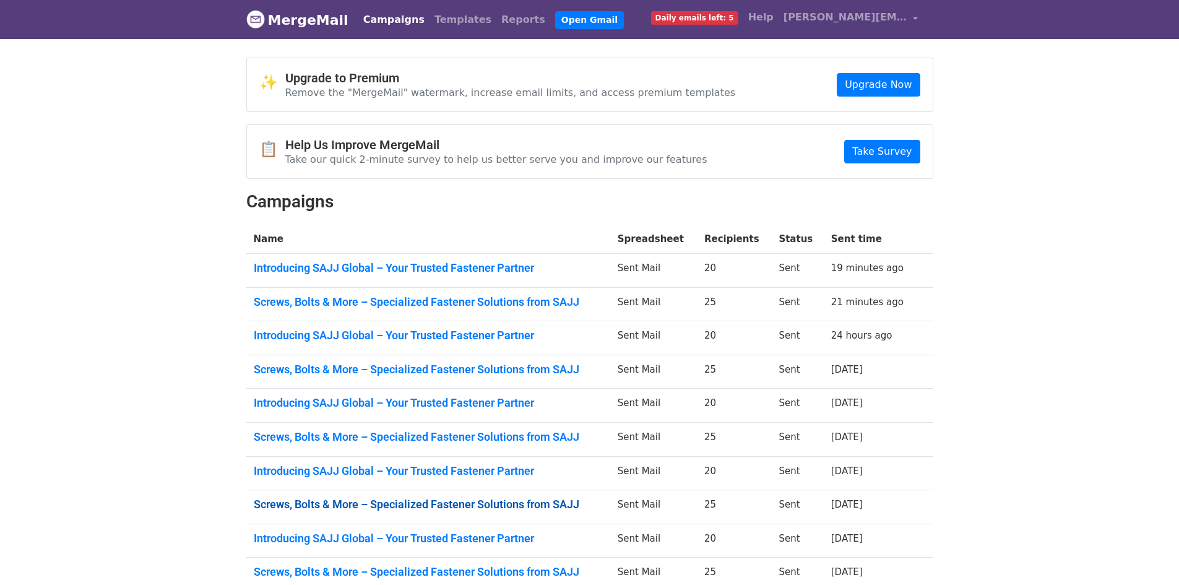
click at [402, 501] on link "Screws, Bolts & More – Specialized Fastener Solutions from SAJJ" at bounding box center [428, 504] width 349 height 14
click at [356, 533] on link "Introducing SAJJ Global – Your Trusted Fastener Partner" at bounding box center [428, 538] width 349 height 14
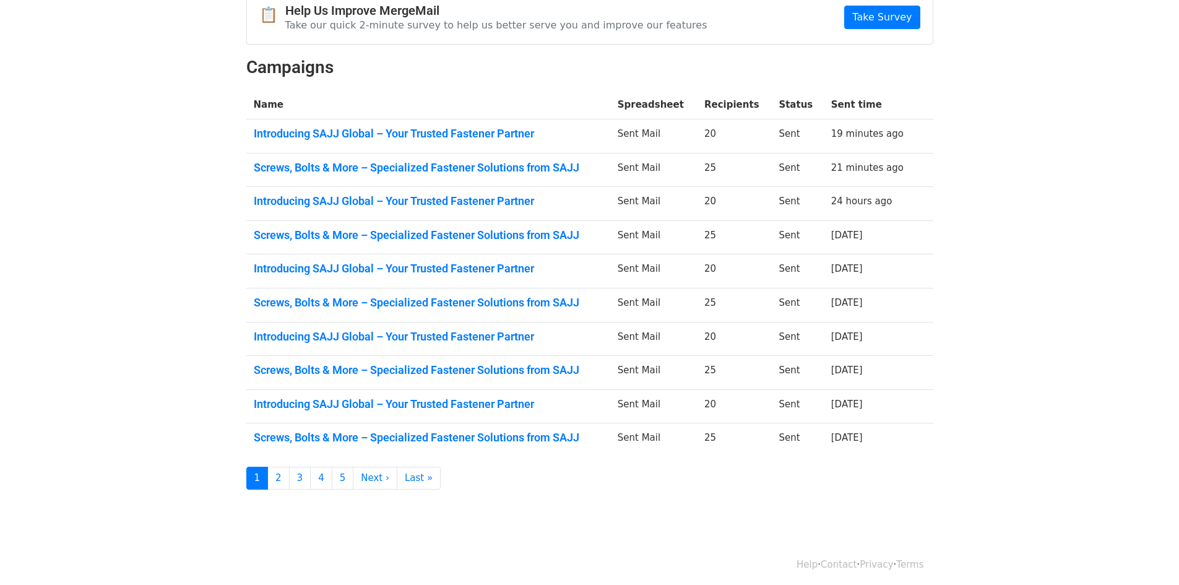
scroll to position [139, 0]
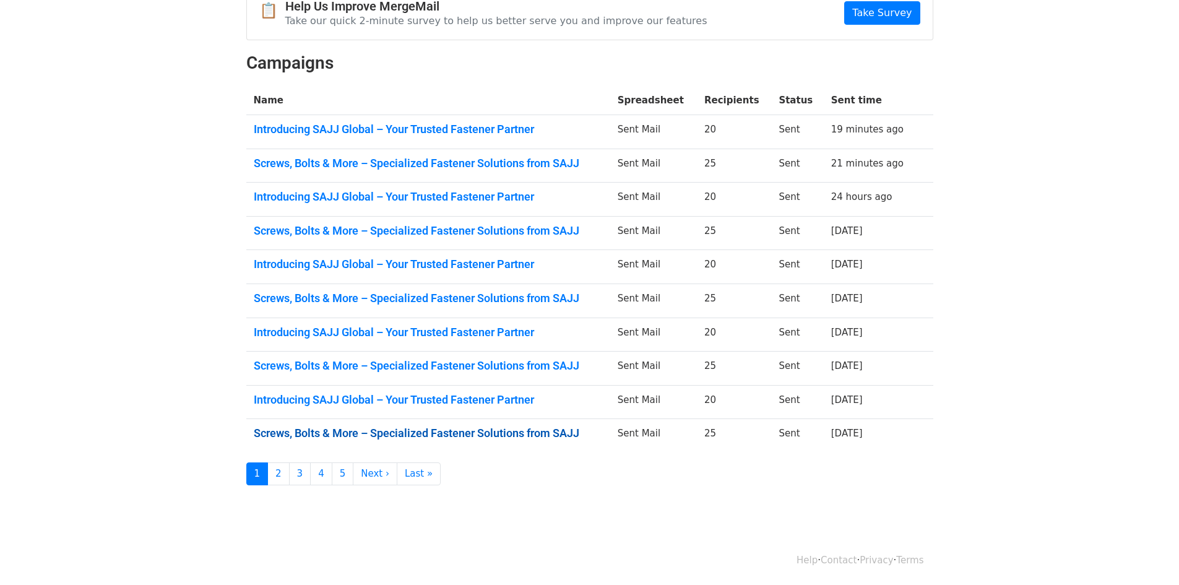
click at [469, 436] on link "Screws, Bolts & More – Specialized Fastener Solutions from SAJJ" at bounding box center [428, 433] width 349 height 14
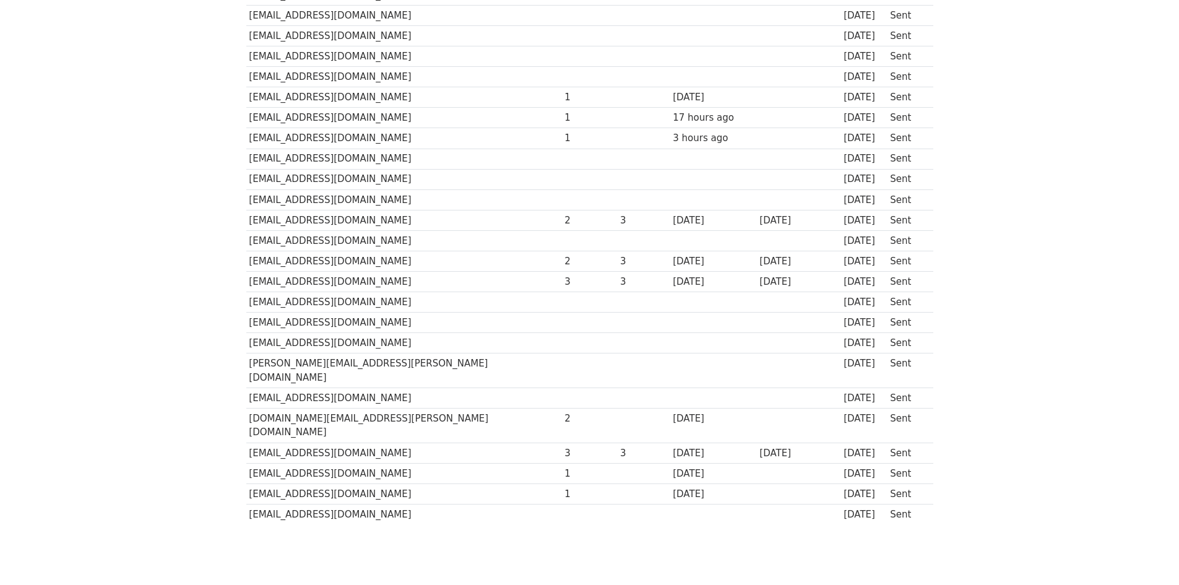
scroll to position [243, 0]
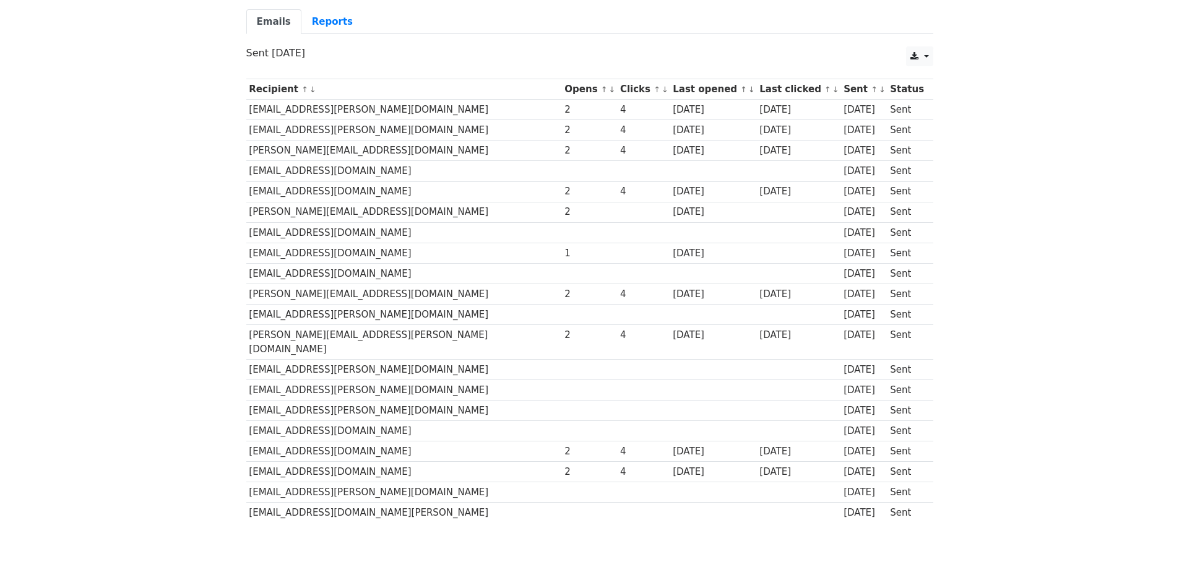
scroll to position [124, 0]
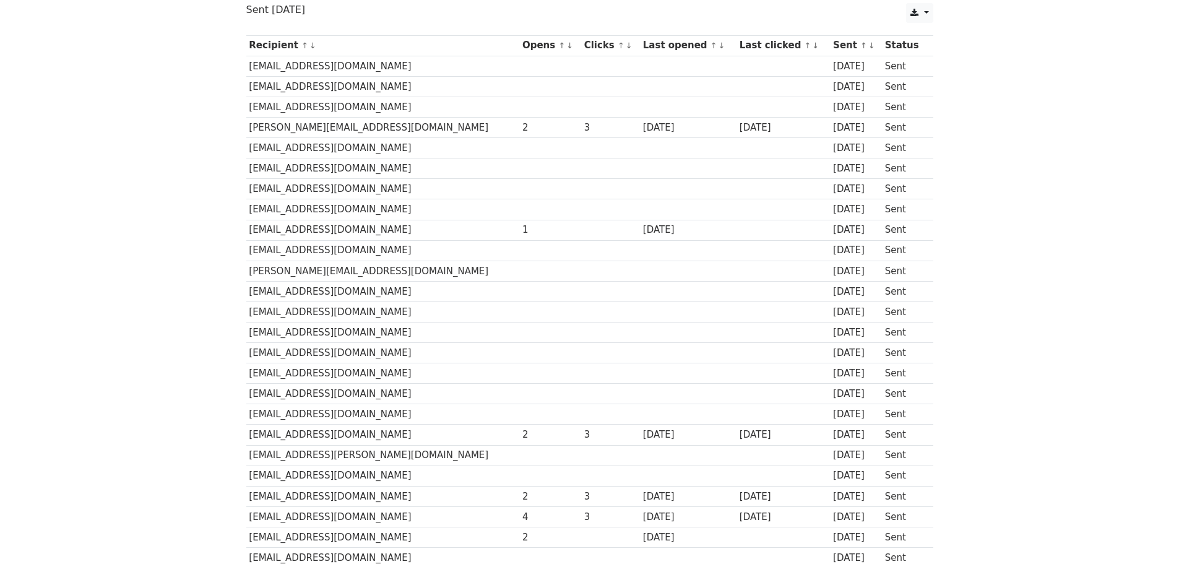
scroll to position [186, 0]
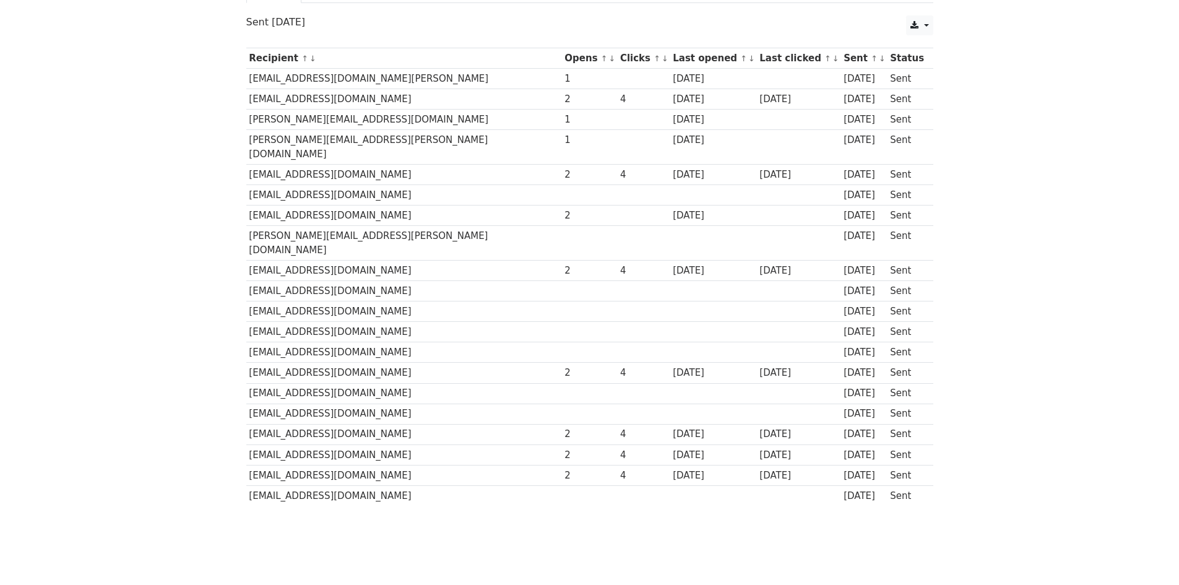
scroll to position [141, 0]
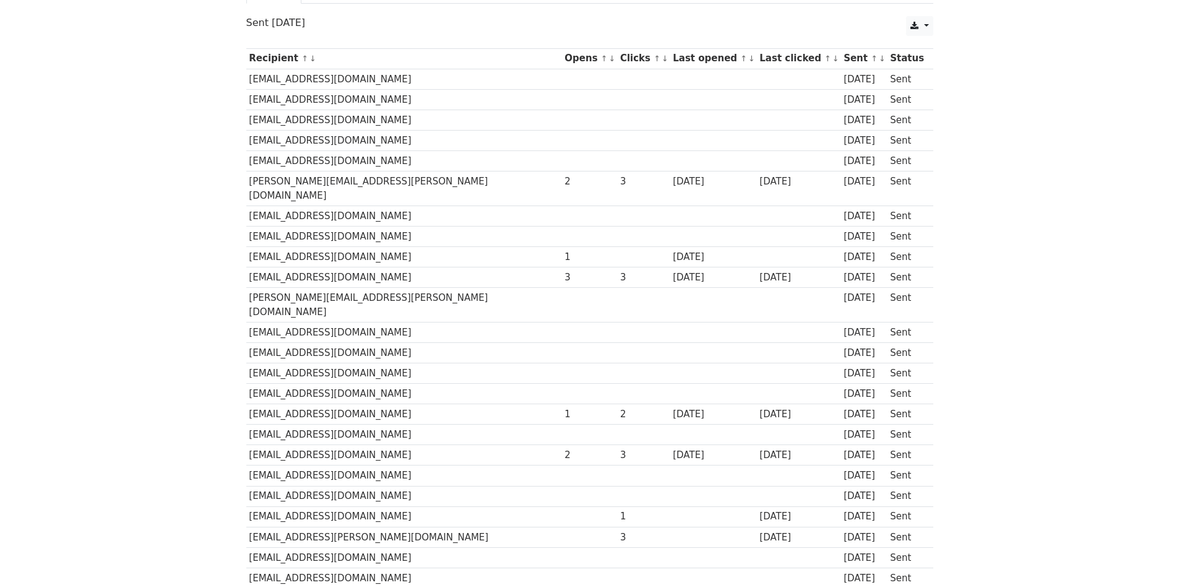
scroll to position [186, 0]
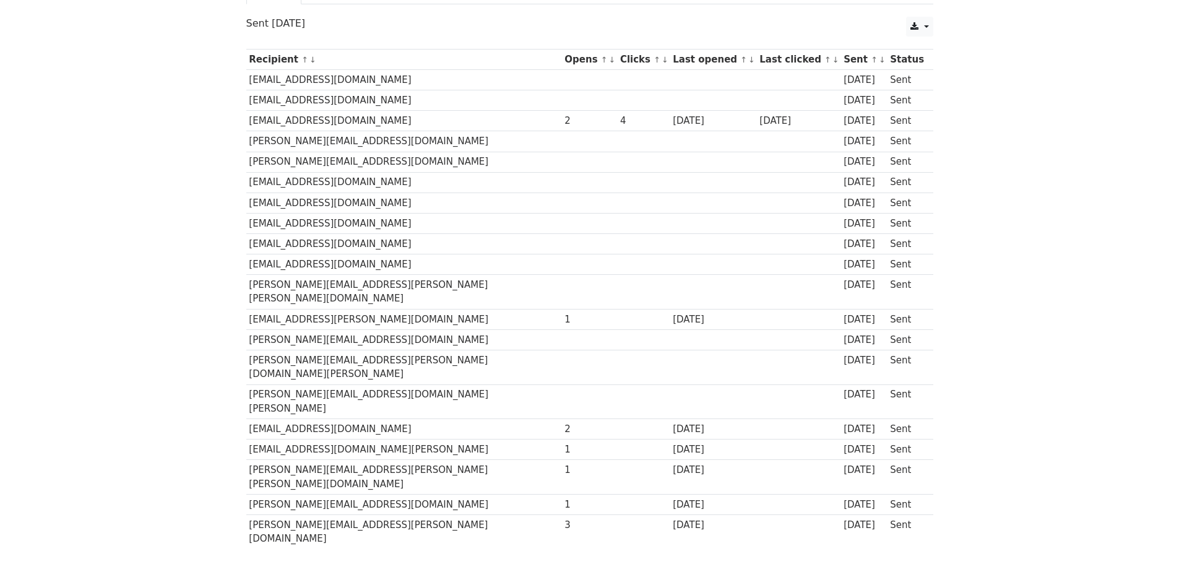
scroll to position [141, 0]
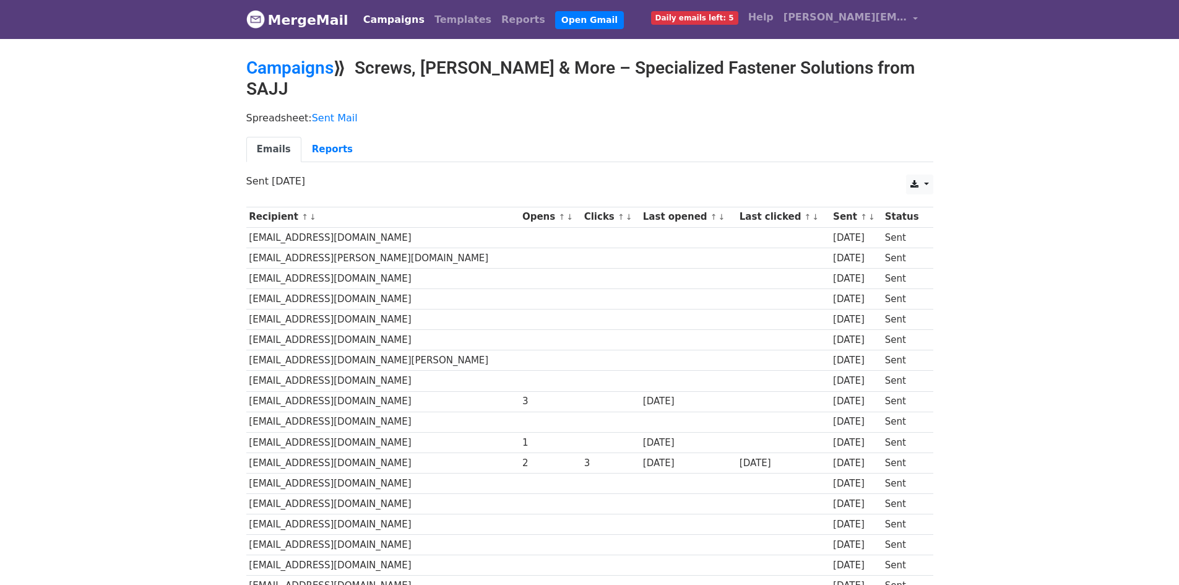
click at [278, 18] on link "MergeMail" at bounding box center [297, 20] width 102 height 26
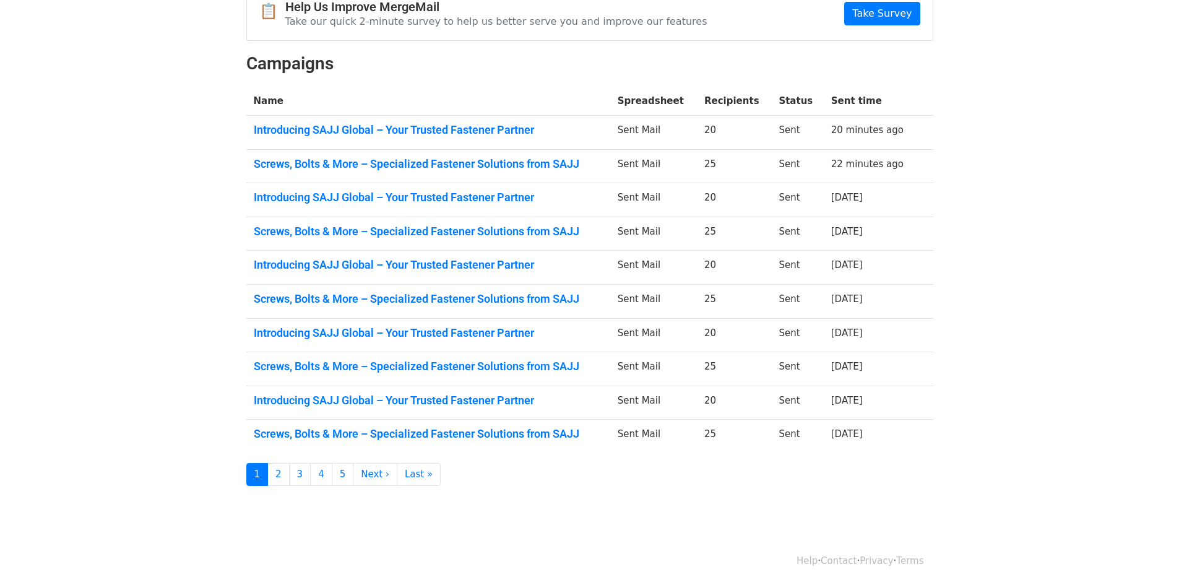
scroll to position [139, 0]
click at [282, 471] on link "2" at bounding box center [278, 473] width 22 height 23
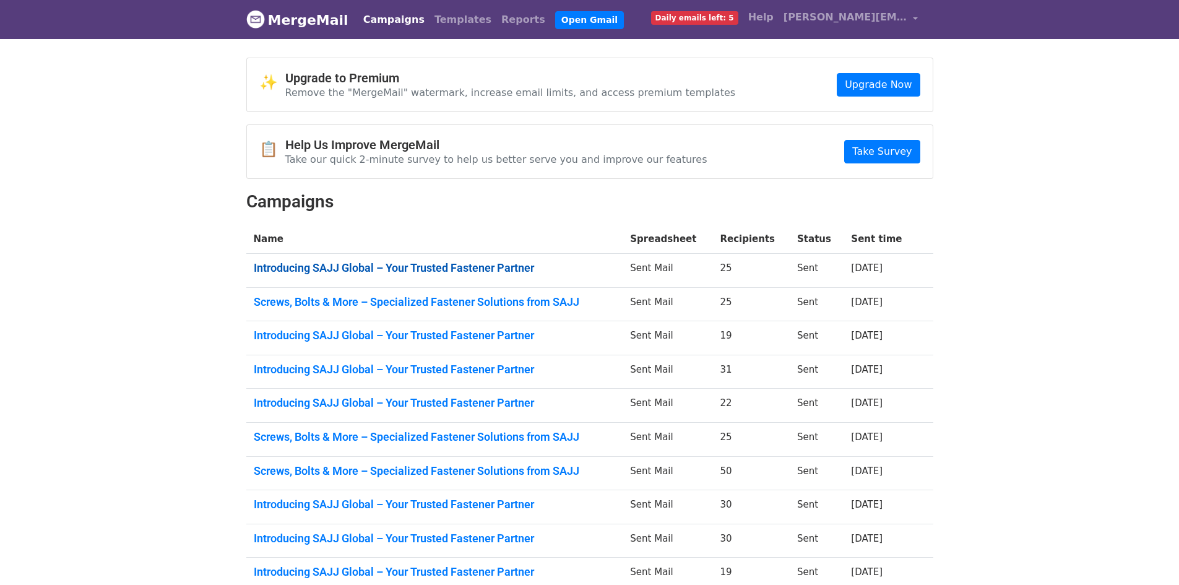
click at [424, 261] on link "Introducing SAJJ Global – Your Trusted Fastener Partner" at bounding box center [435, 268] width 362 height 14
click at [333, 306] on link "Screws, Bolts & More – Specialized Fastener Solutions from SAJJ" at bounding box center [435, 302] width 362 height 14
click at [476, 329] on link "Introducing SAJJ Global – Your Trusted Fastener Partner" at bounding box center [435, 336] width 362 height 14
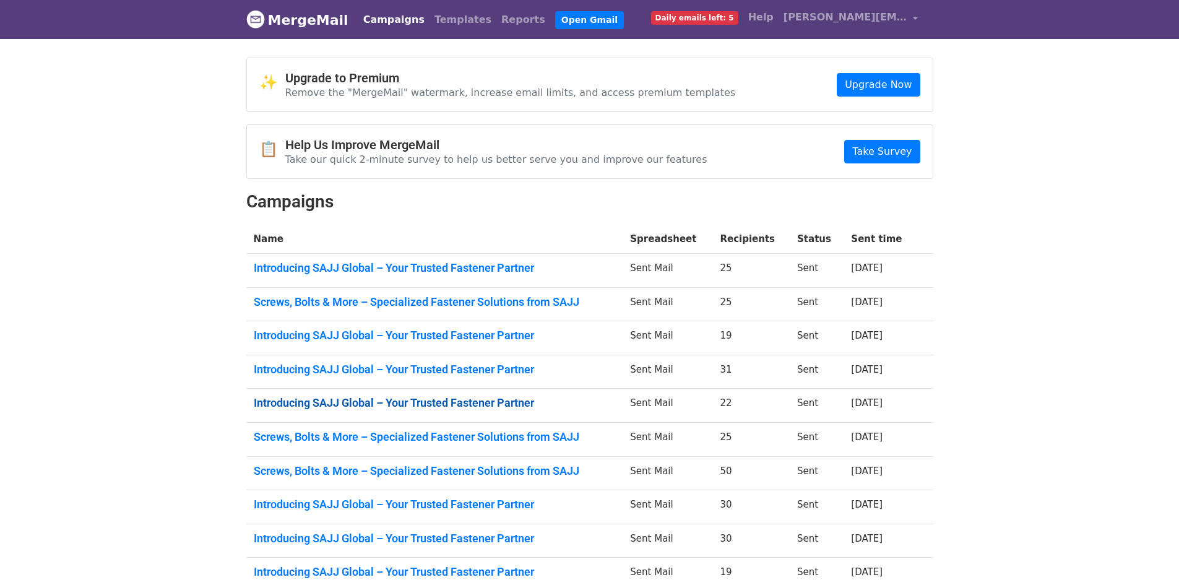
click at [522, 403] on link "Introducing SAJJ Global – Your Trusted Fastener Partner" at bounding box center [435, 403] width 362 height 14
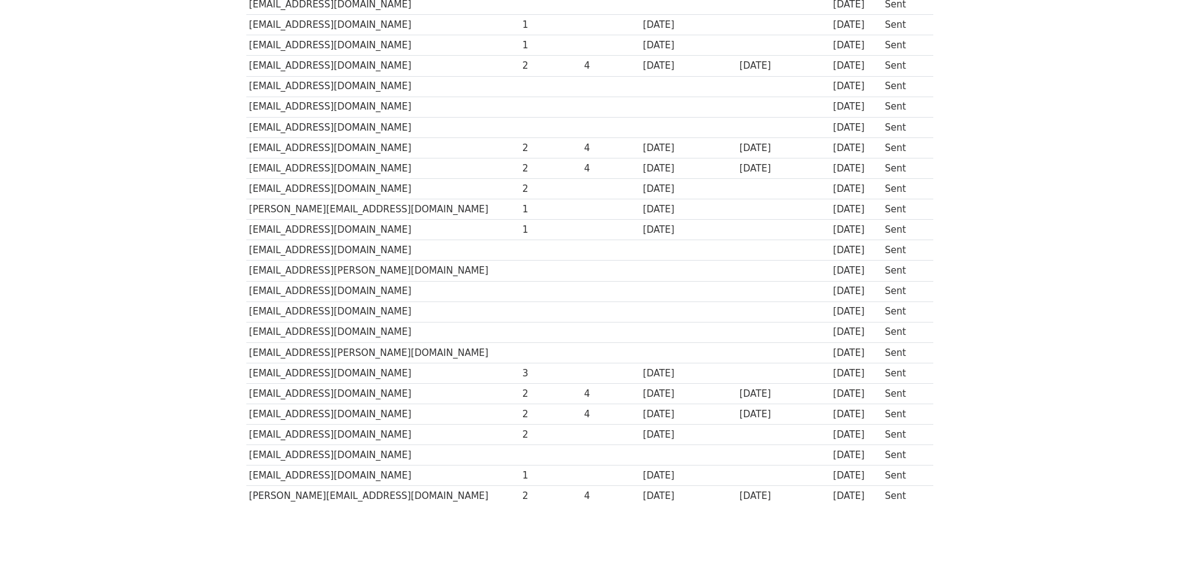
scroll to position [181, 0]
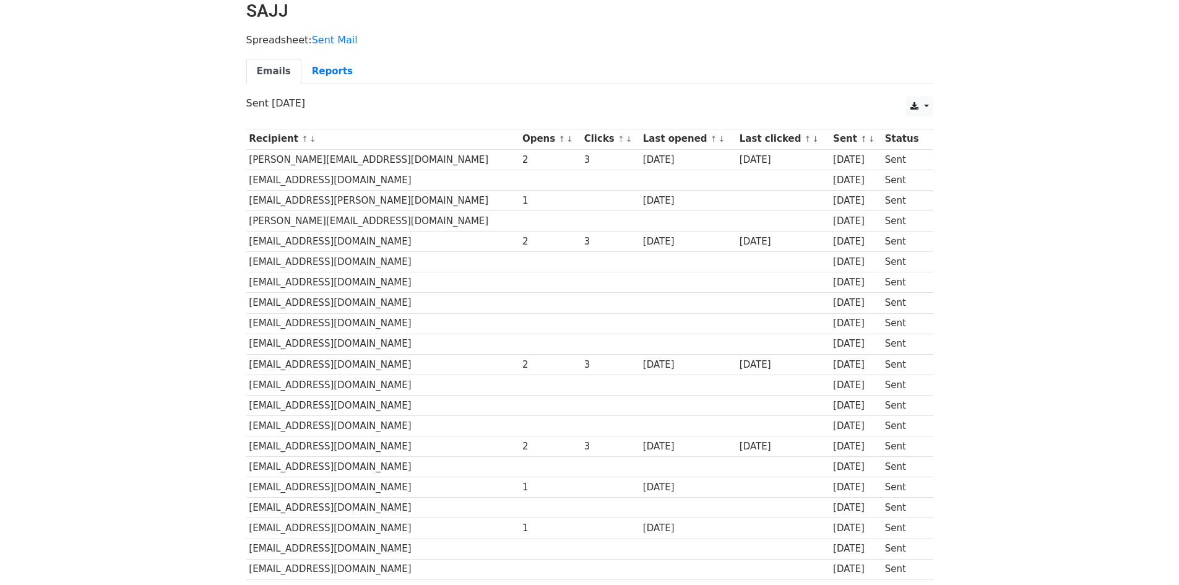
scroll to position [243, 0]
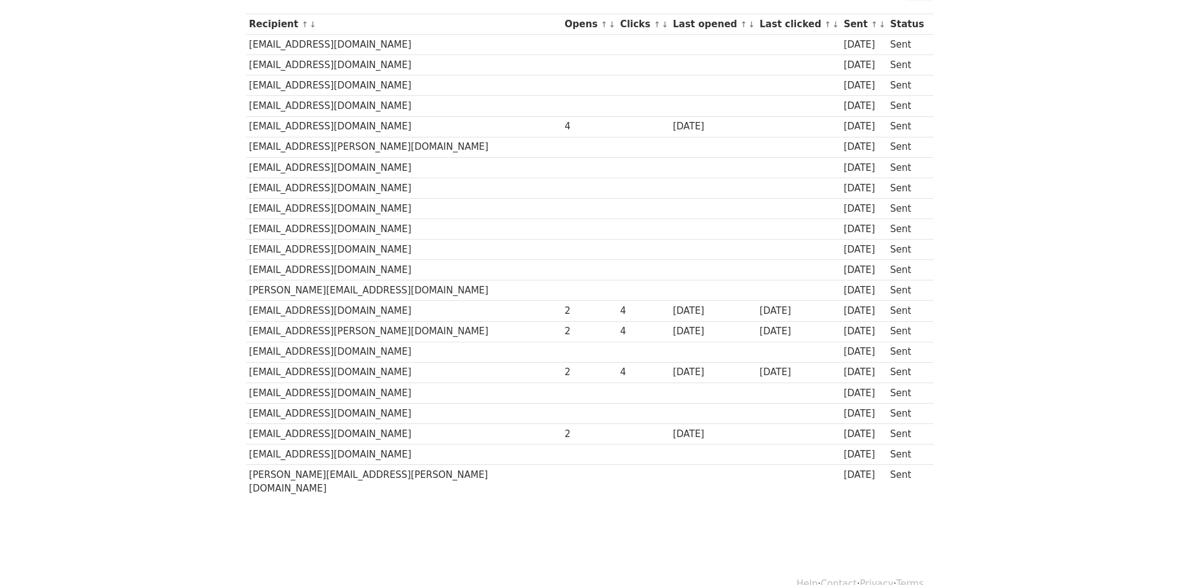
scroll to position [182, 0]
